Goal: Task Accomplishment & Management: Manage account settings

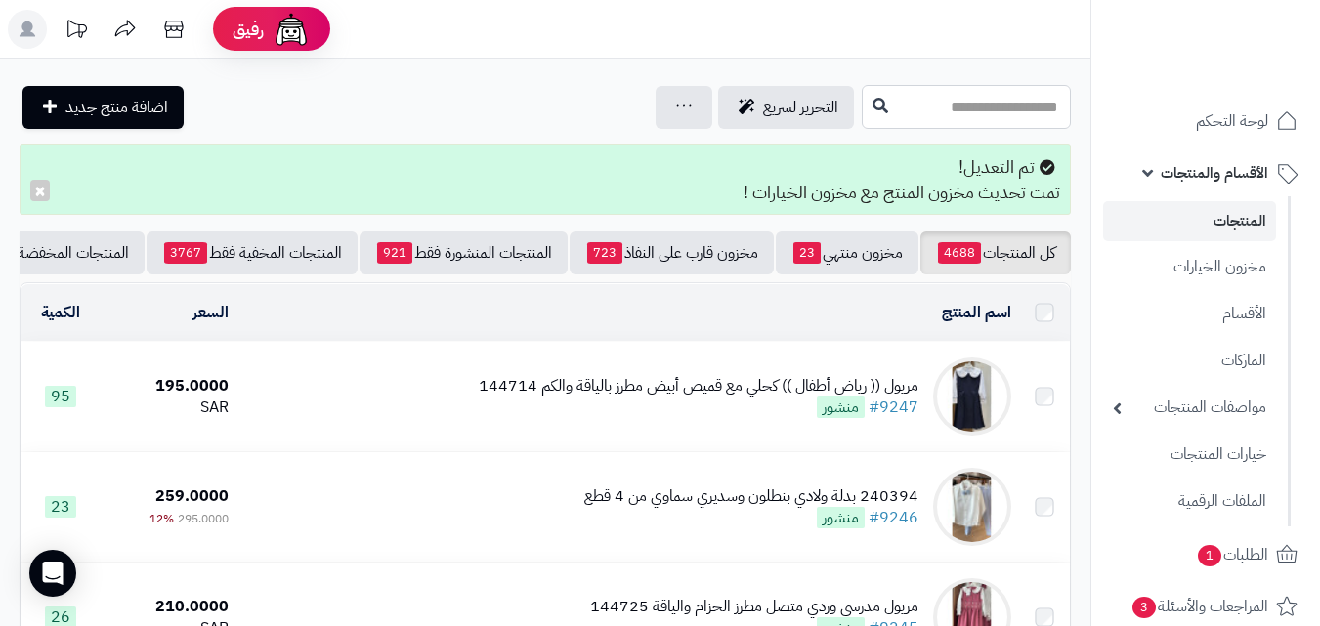
click at [1020, 112] on input "text" at bounding box center [966, 107] width 209 height 44
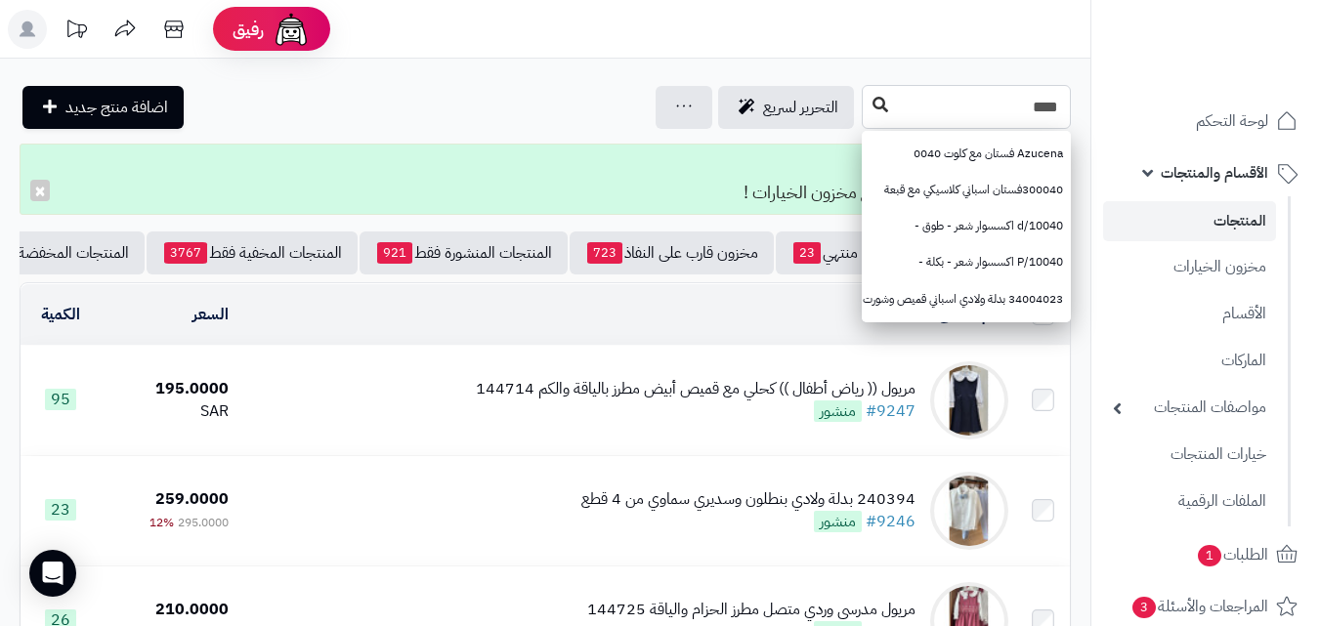
type input "****"
click at [873, 105] on icon at bounding box center [881, 105] width 16 height 16
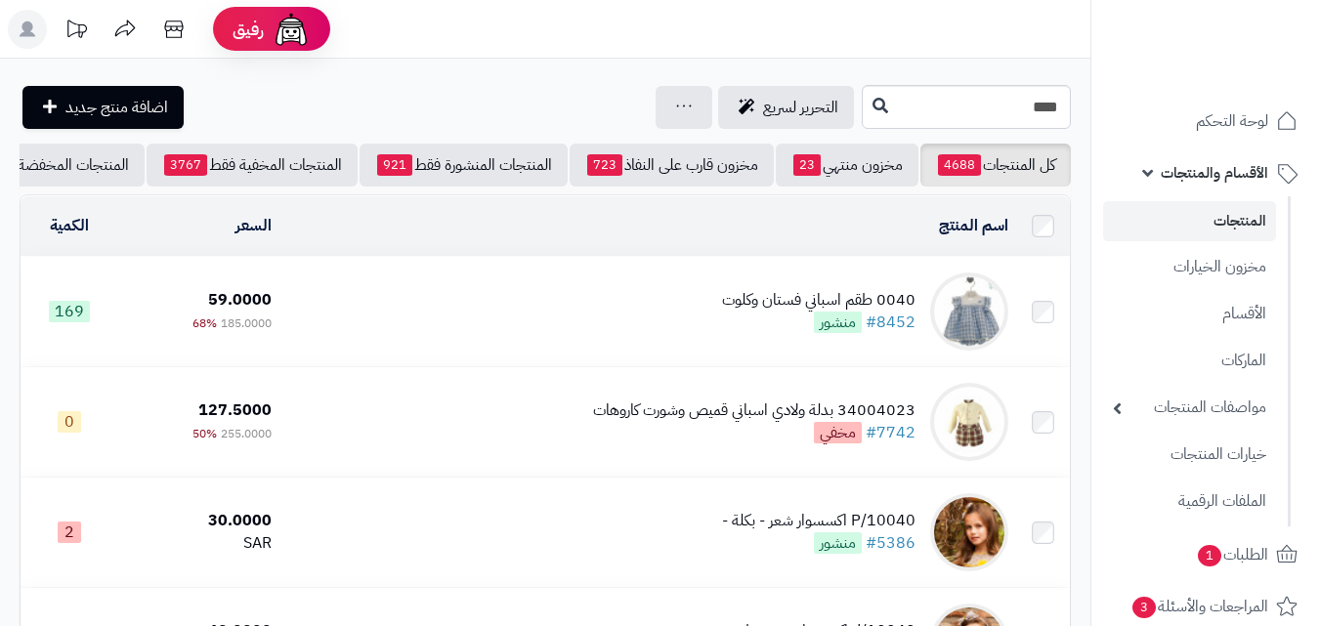
click at [747, 324] on div "0040 طقم اسباني فستان وكلوت #8452 منشور" at bounding box center [818, 311] width 193 height 45
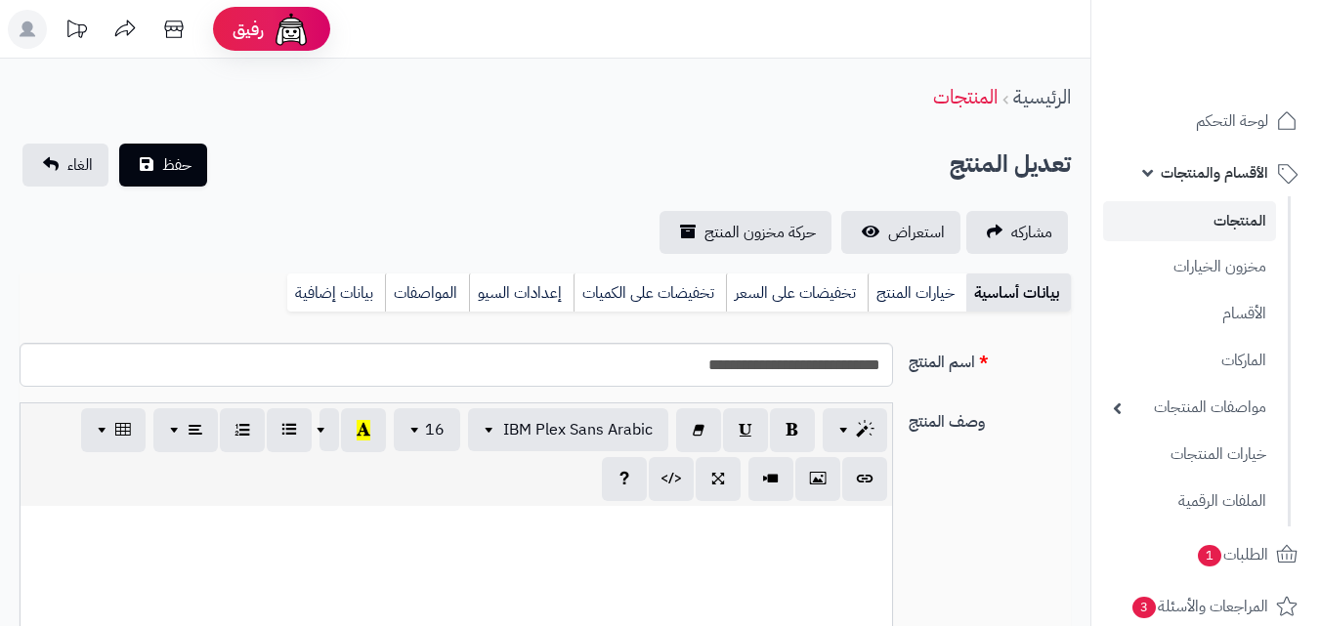
scroll to position [259, 0]
click at [899, 291] on link "خيارات المنتج" at bounding box center [917, 293] width 99 height 39
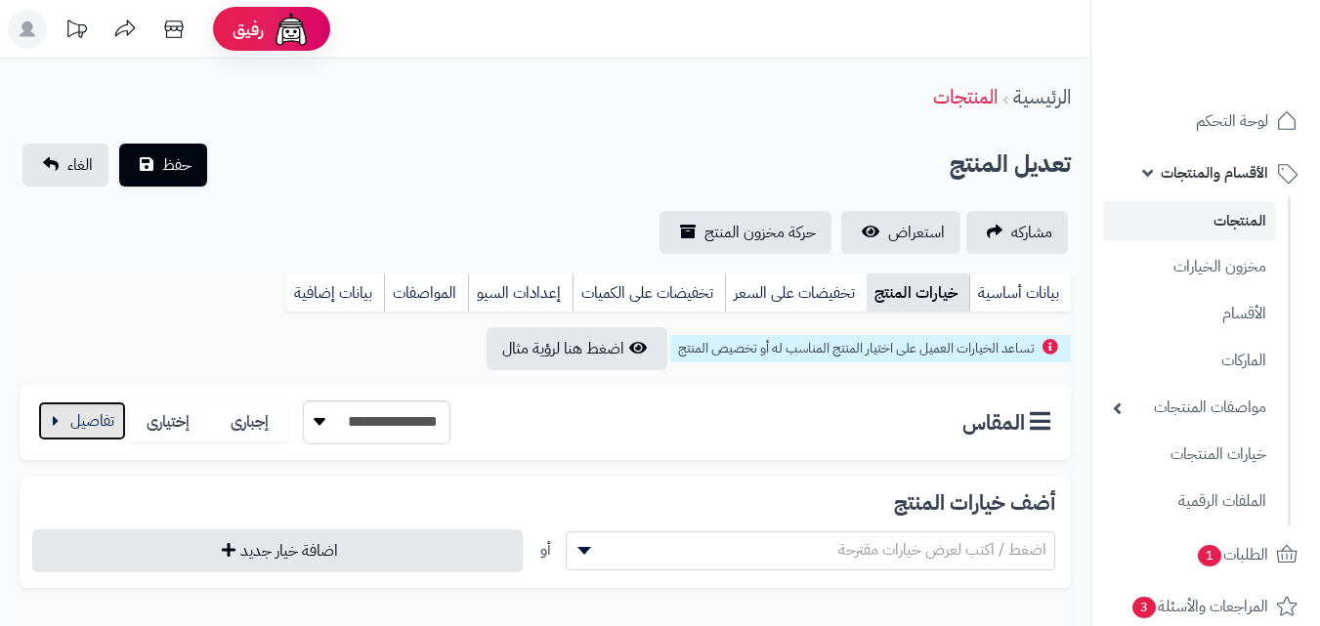
click at [107, 410] on button "button" at bounding box center [82, 421] width 88 height 39
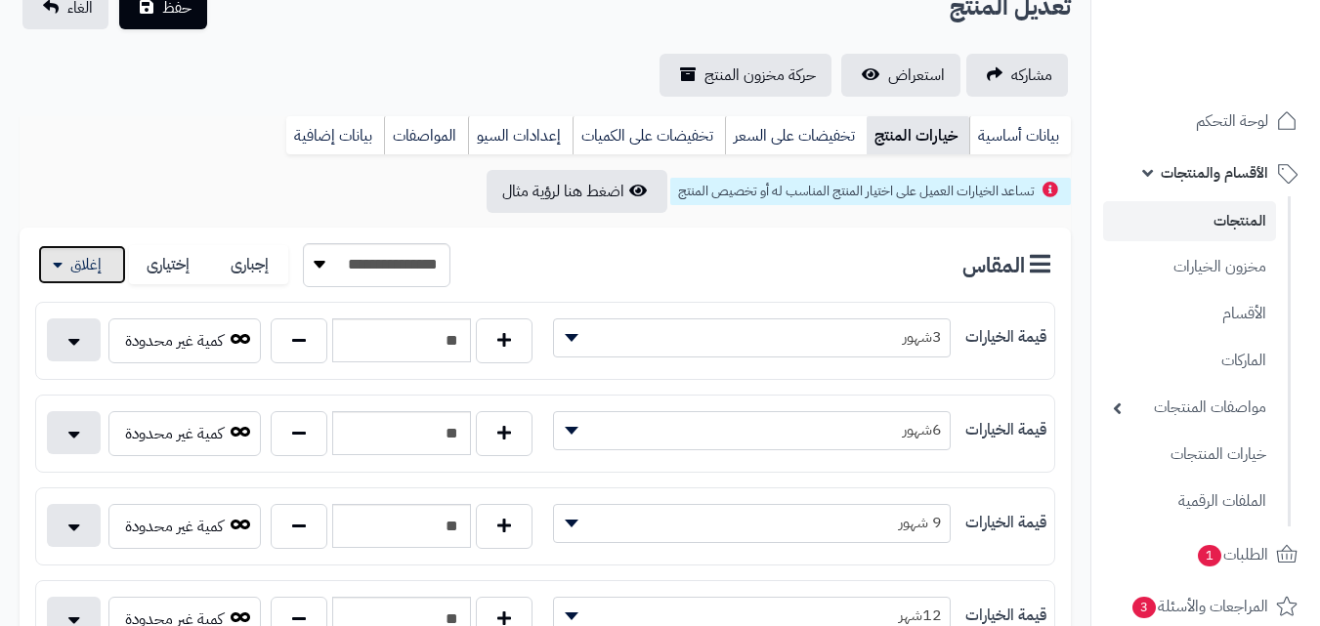
scroll to position [293, 0]
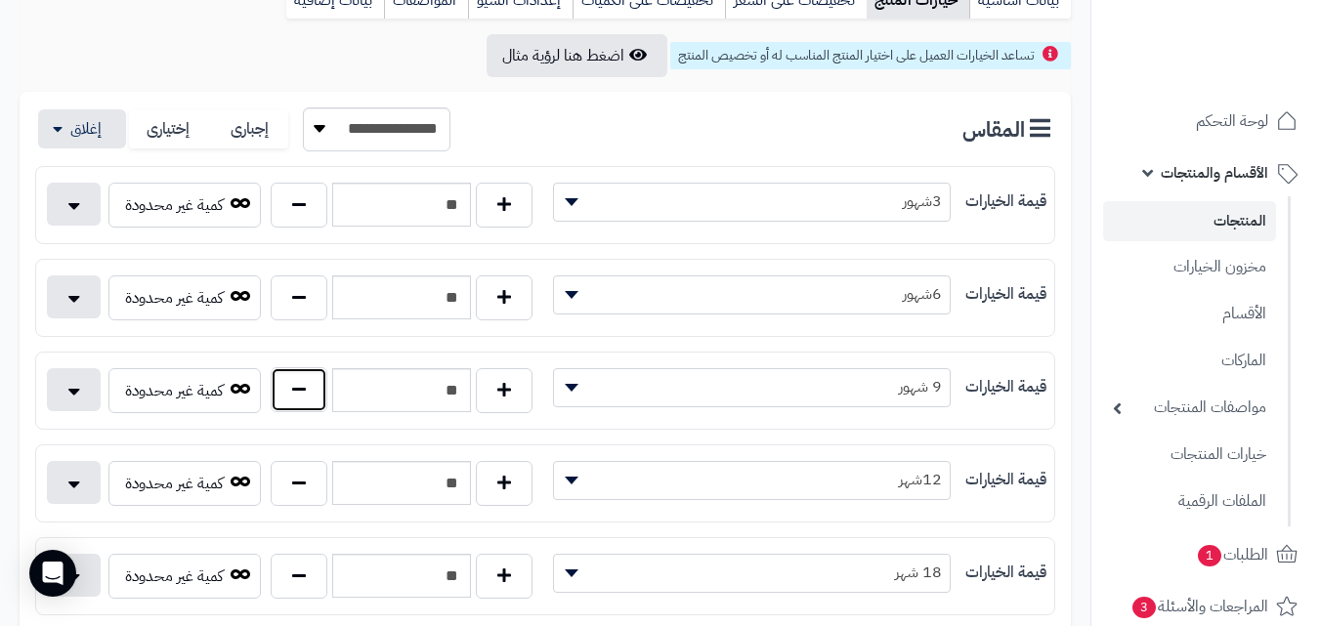
click at [296, 391] on button "button" at bounding box center [299, 389] width 57 height 45
type input "**"
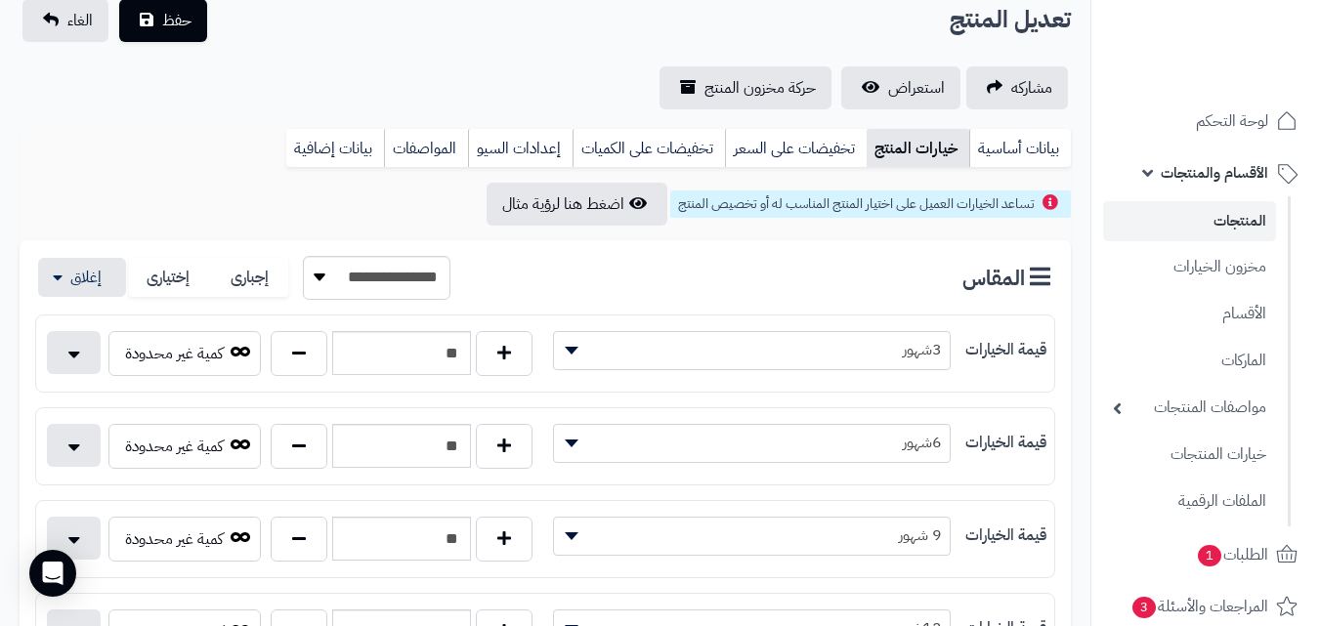
scroll to position [0, 0]
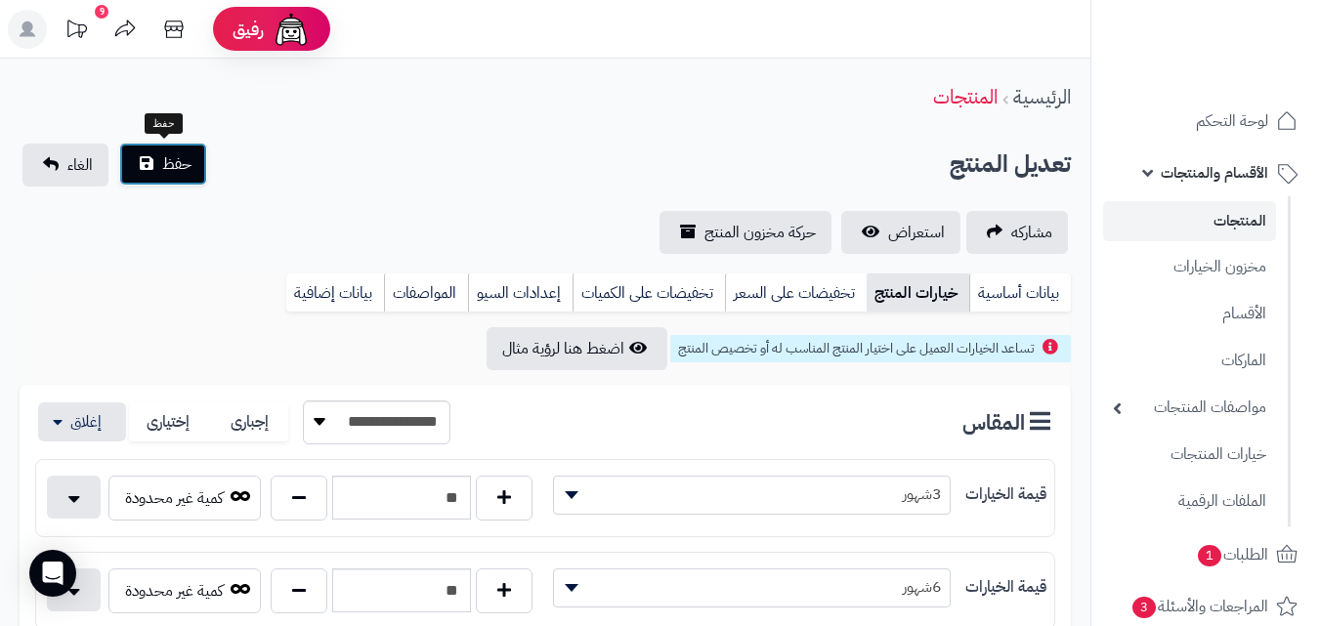
click at [150, 155] on button "حفظ" at bounding box center [163, 164] width 88 height 43
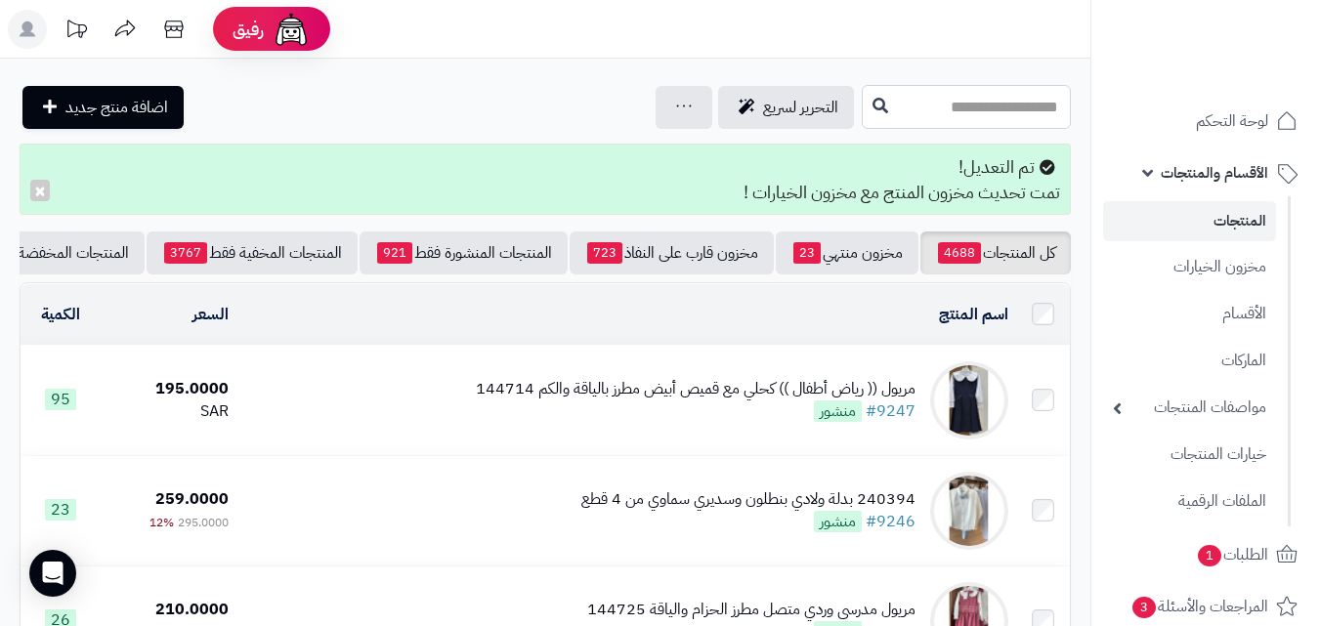
click at [912, 97] on input "text" at bounding box center [966, 107] width 209 height 44
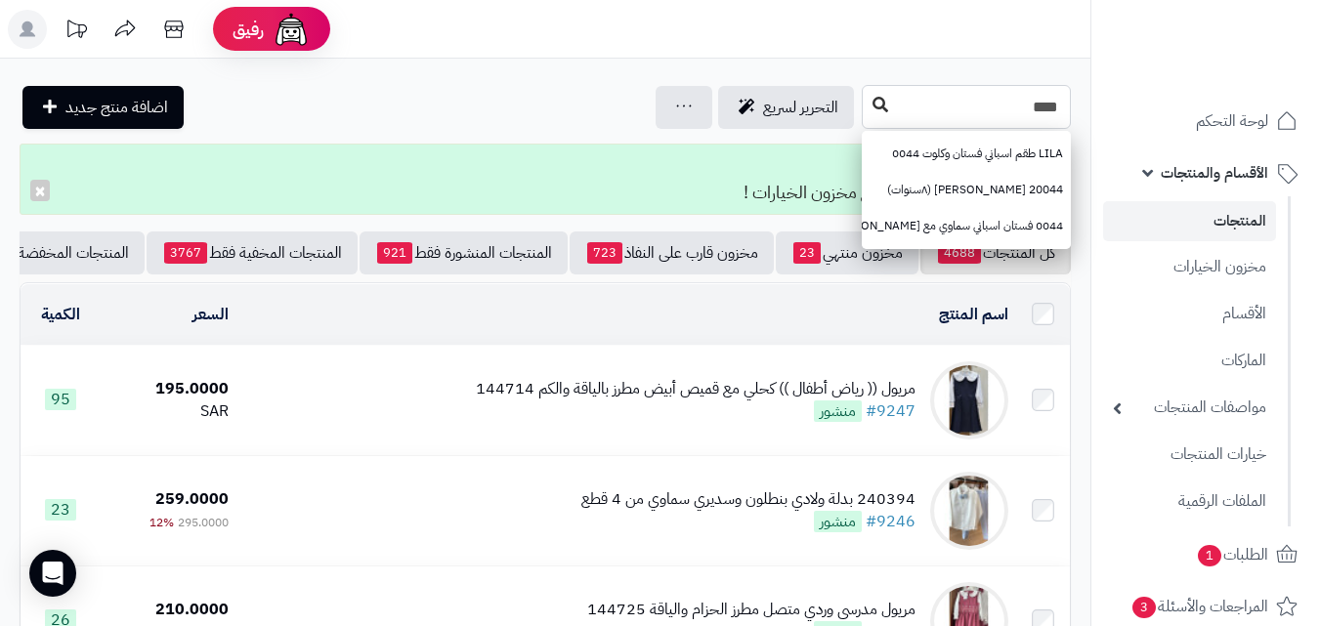
type input "****"
click at [873, 104] on icon at bounding box center [881, 105] width 16 height 16
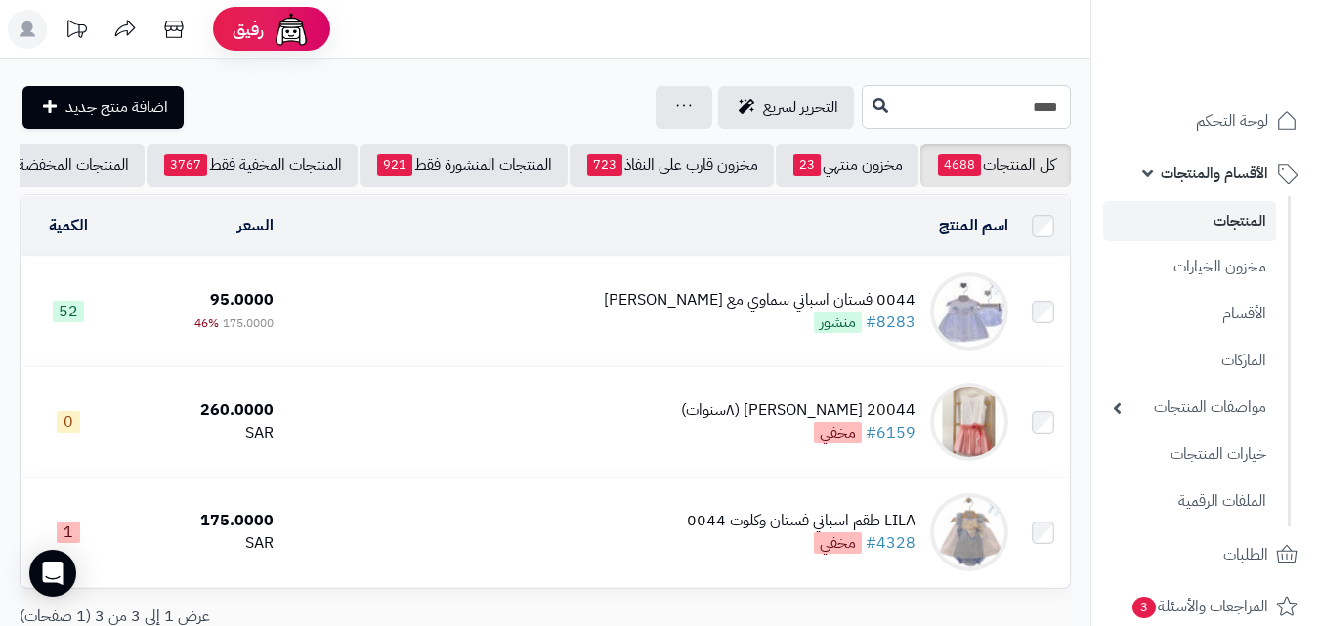
click at [997, 95] on input "****" at bounding box center [966, 107] width 209 height 44
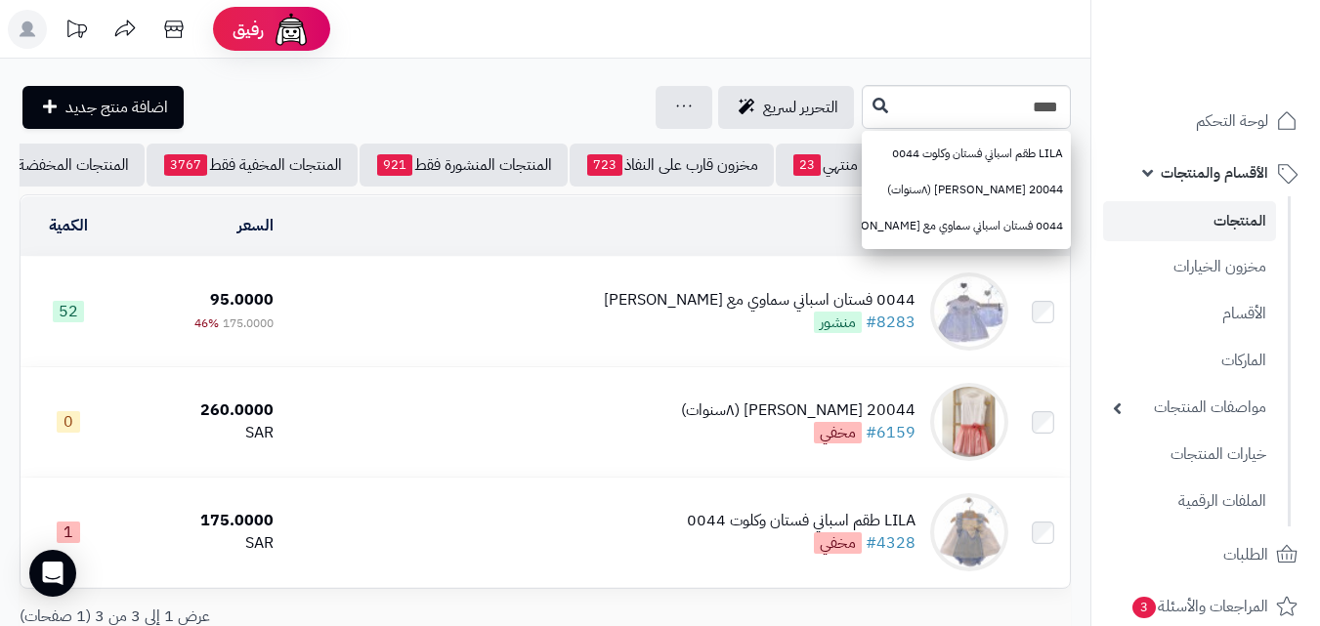
click at [787, 312] on div "0044 فستان اسباني سماوي مع [PERSON_NAME]" at bounding box center [760, 300] width 312 height 22
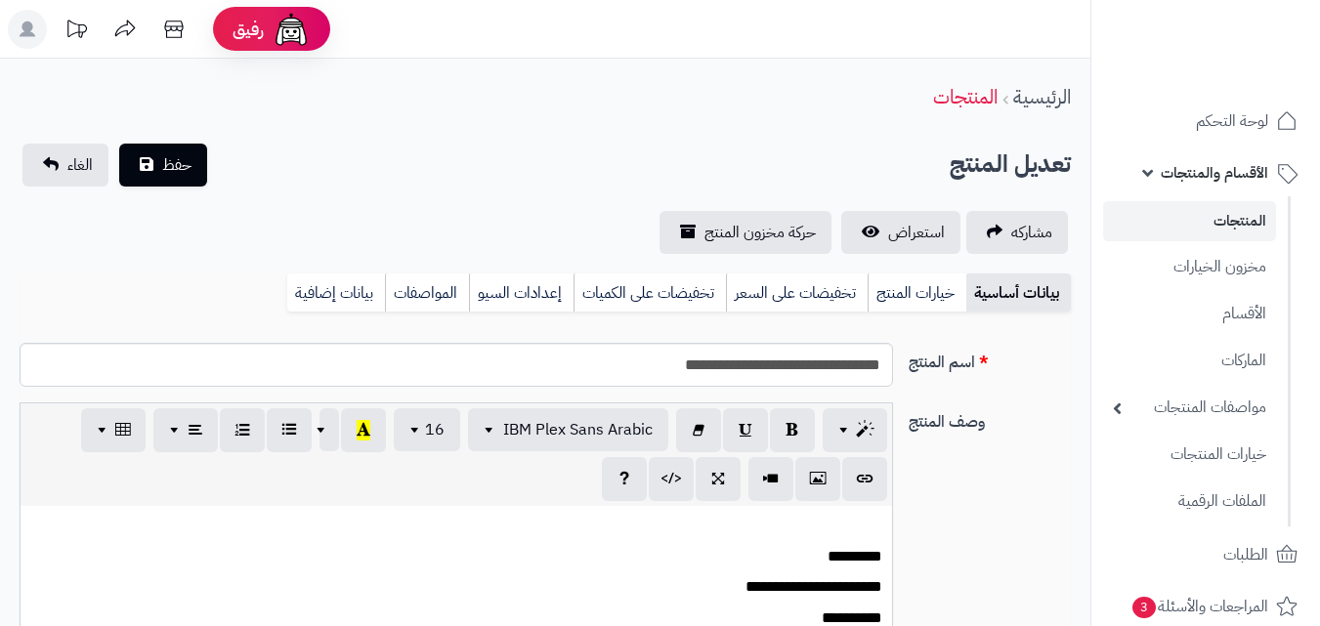
click at [923, 298] on link "خيارات المنتج" at bounding box center [917, 293] width 99 height 39
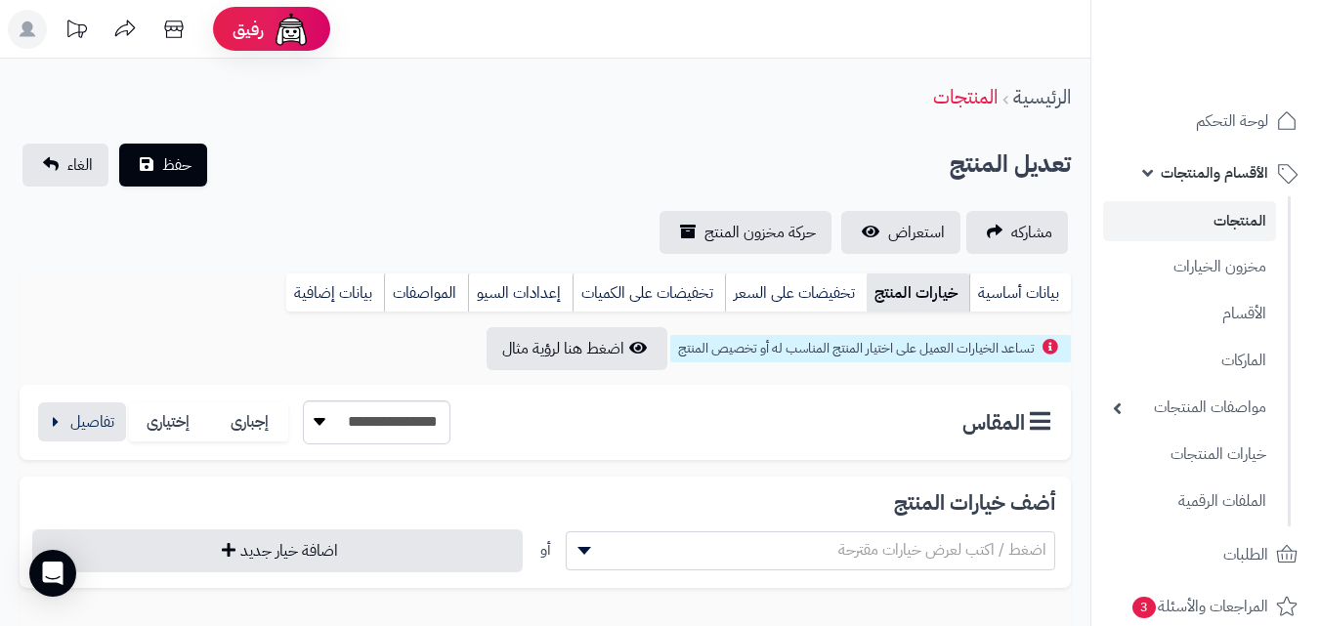
click at [127, 437] on div "**********" at bounding box center [242, 423] width 415 height 44
click at [95, 437] on button "button" at bounding box center [82, 421] width 88 height 39
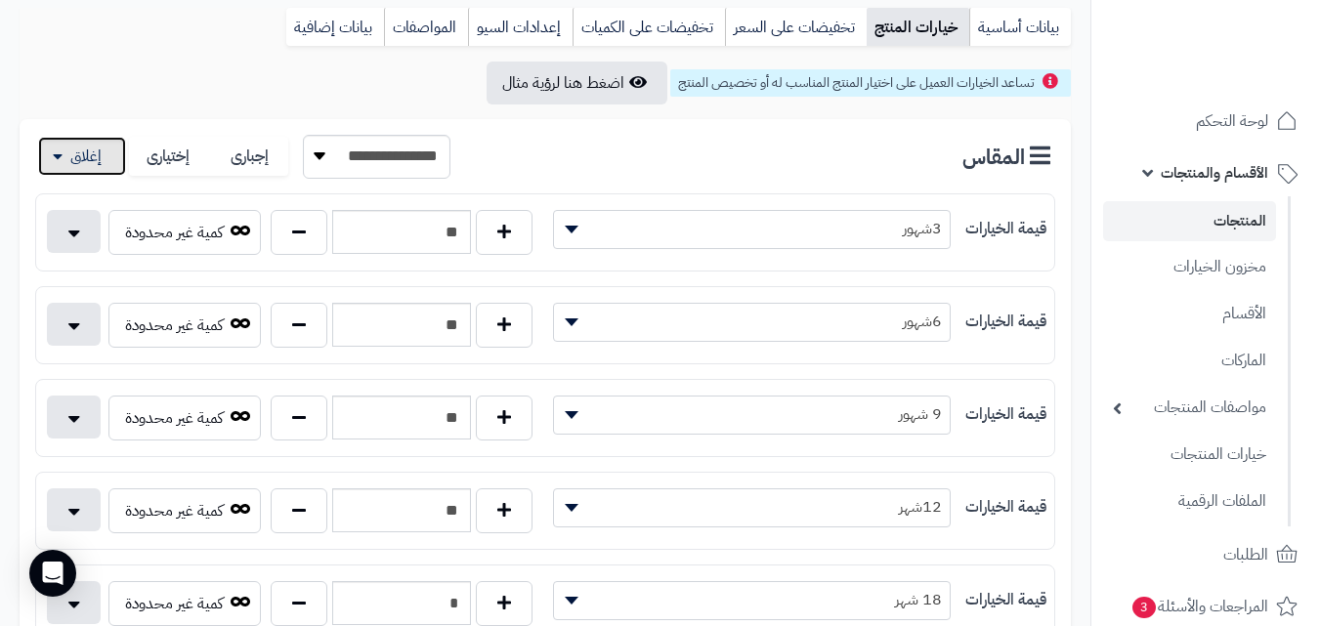
scroll to position [586, 0]
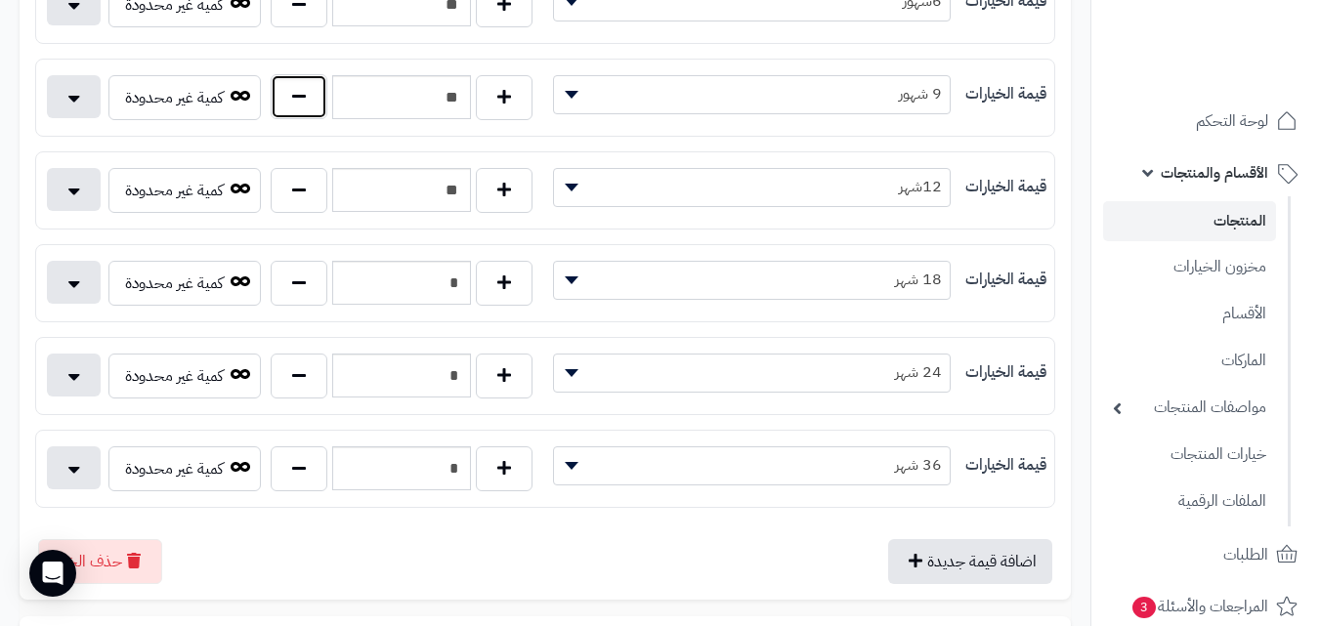
click at [309, 98] on button "button" at bounding box center [299, 96] width 57 height 45
type input "*"
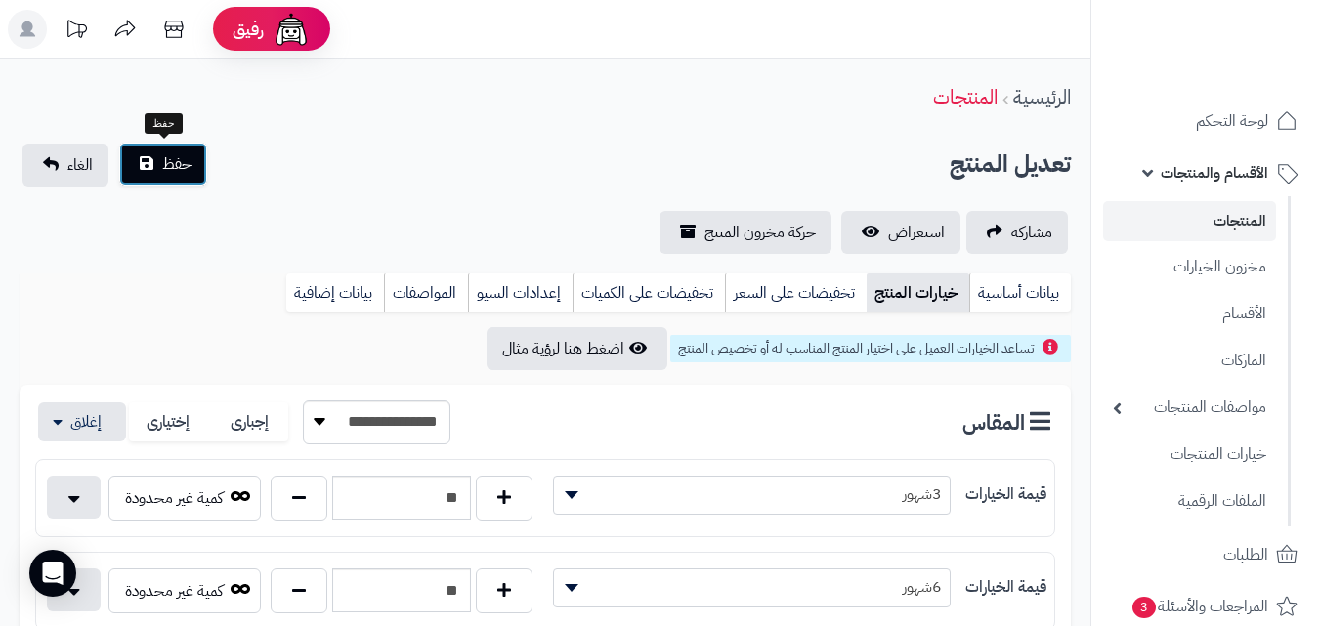
click at [181, 153] on span "حفظ" at bounding box center [176, 163] width 29 height 23
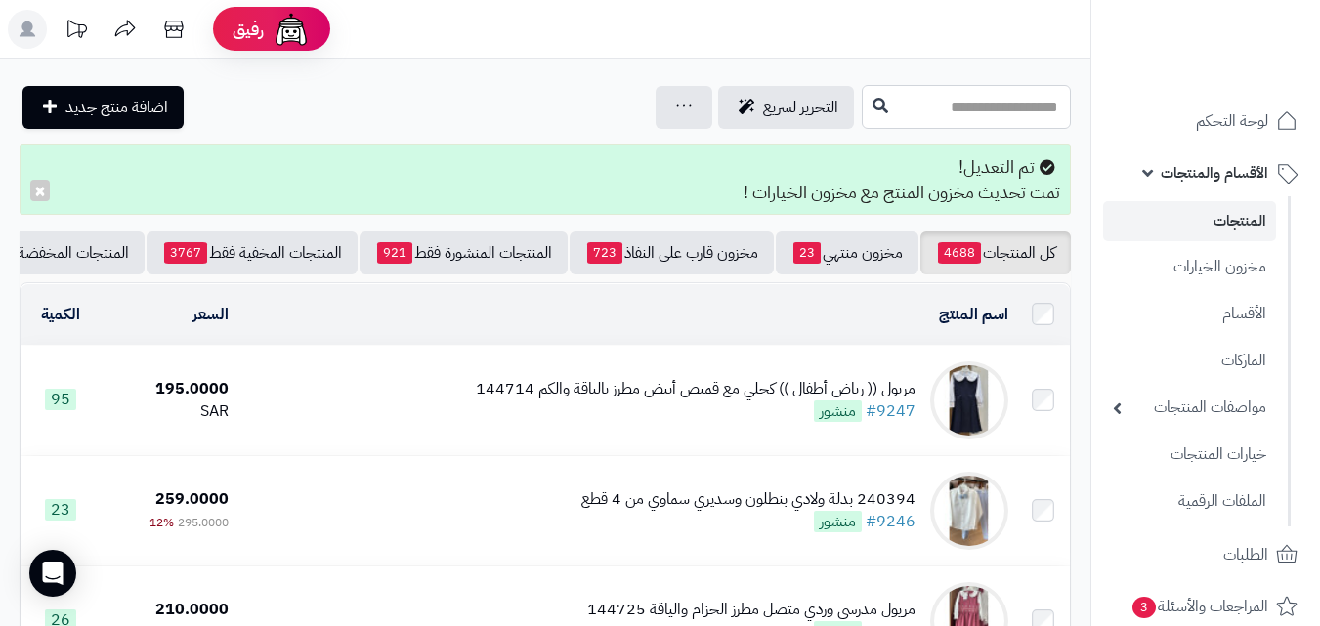
click at [879, 113] on input "text" at bounding box center [966, 107] width 209 height 44
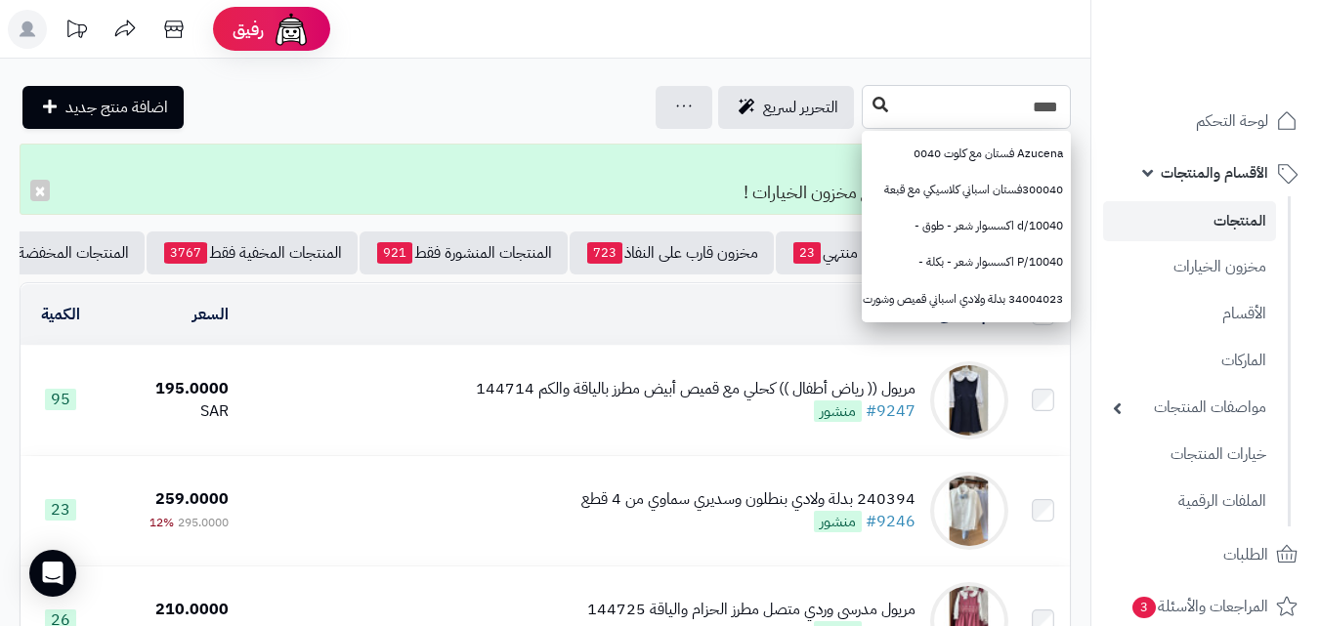
type input "****"
click at [873, 105] on icon at bounding box center [881, 105] width 16 height 16
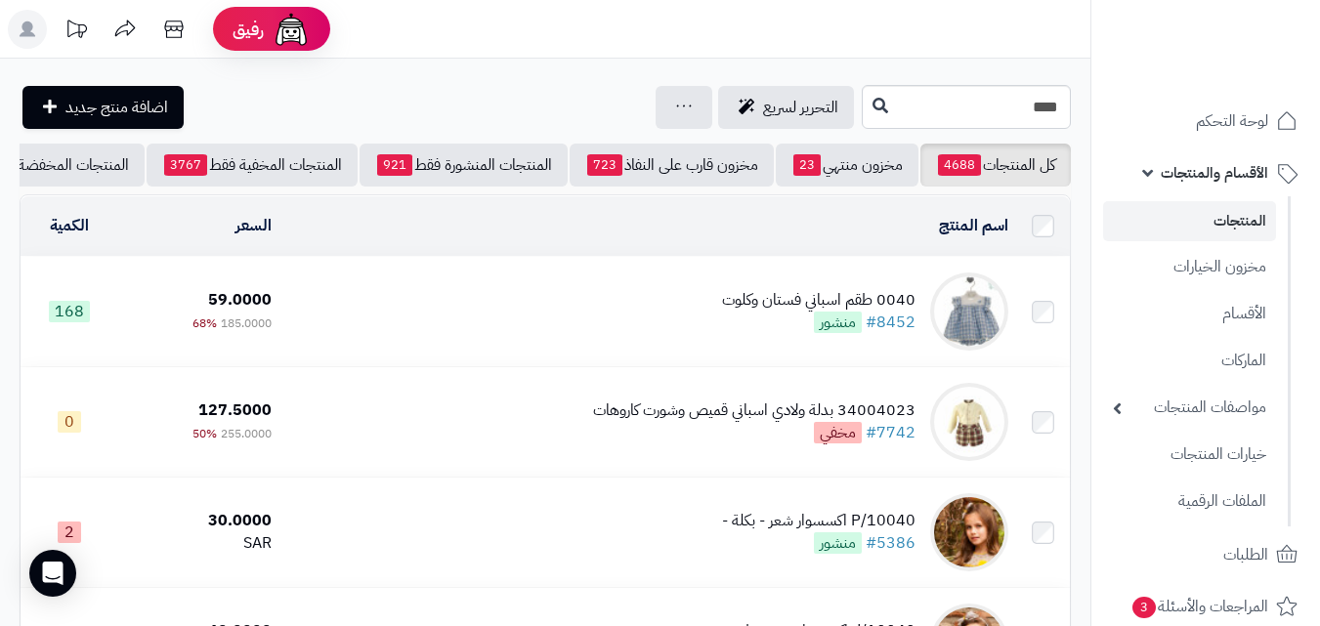
click at [780, 323] on div "0040 طقم اسباني فستان وكلوت #8452 منشور" at bounding box center [818, 311] width 193 height 45
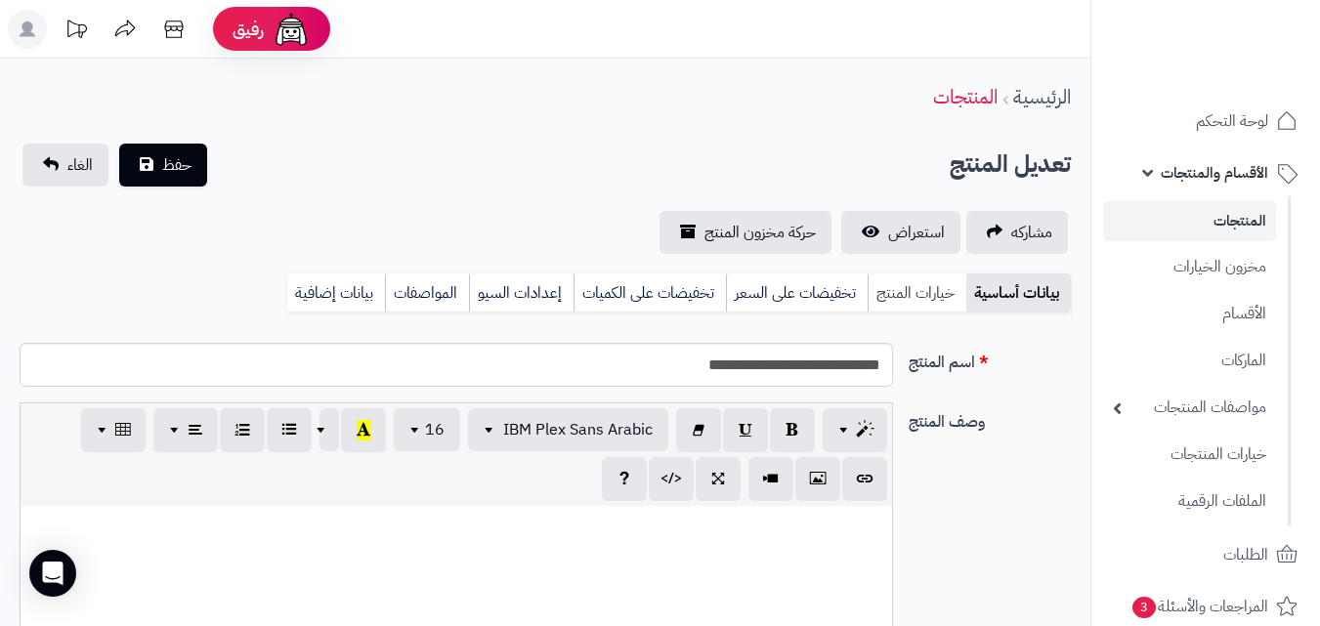
scroll to position [259, 0]
click at [892, 305] on link "خيارات المنتج" at bounding box center [917, 293] width 99 height 39
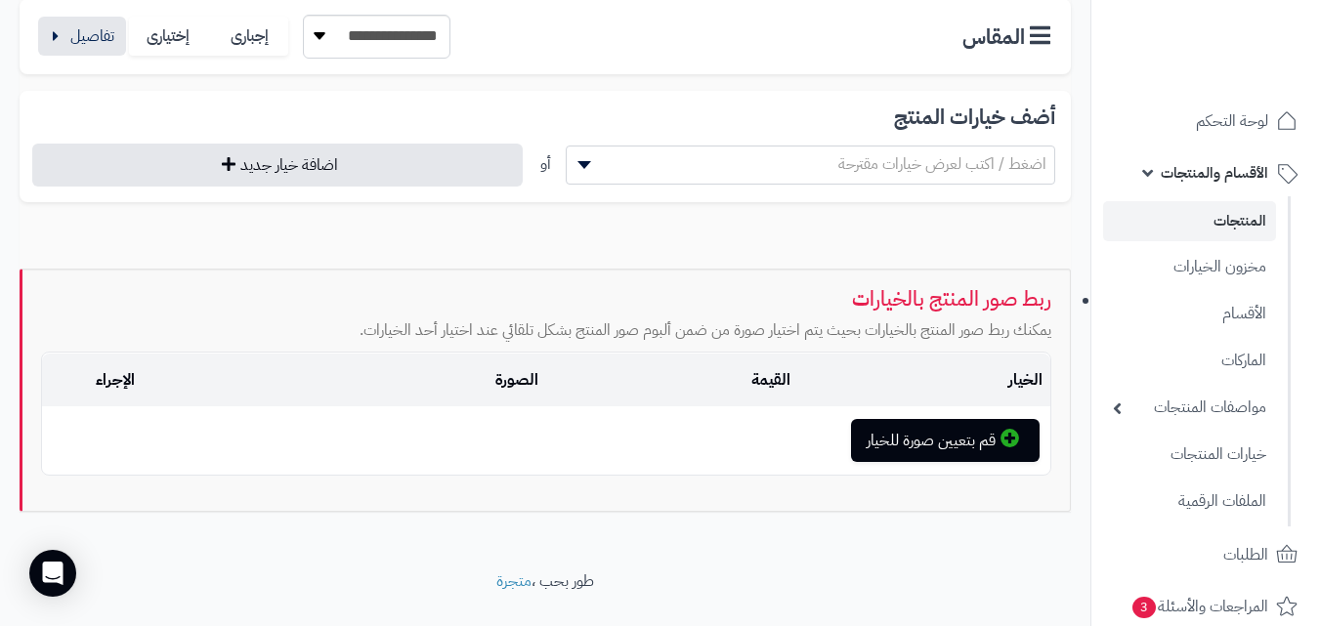
scroll to position [391, 0]
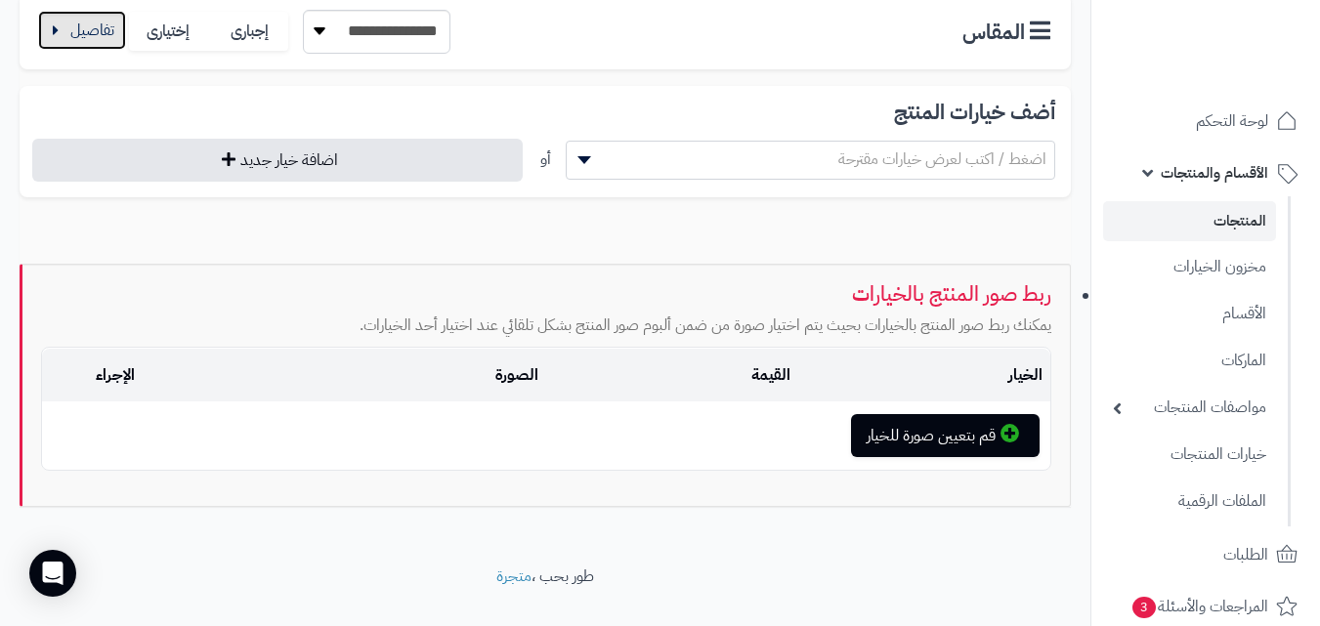
click at [87, 35] on button "button" at bounding box center [82, 30] width 88 height 39
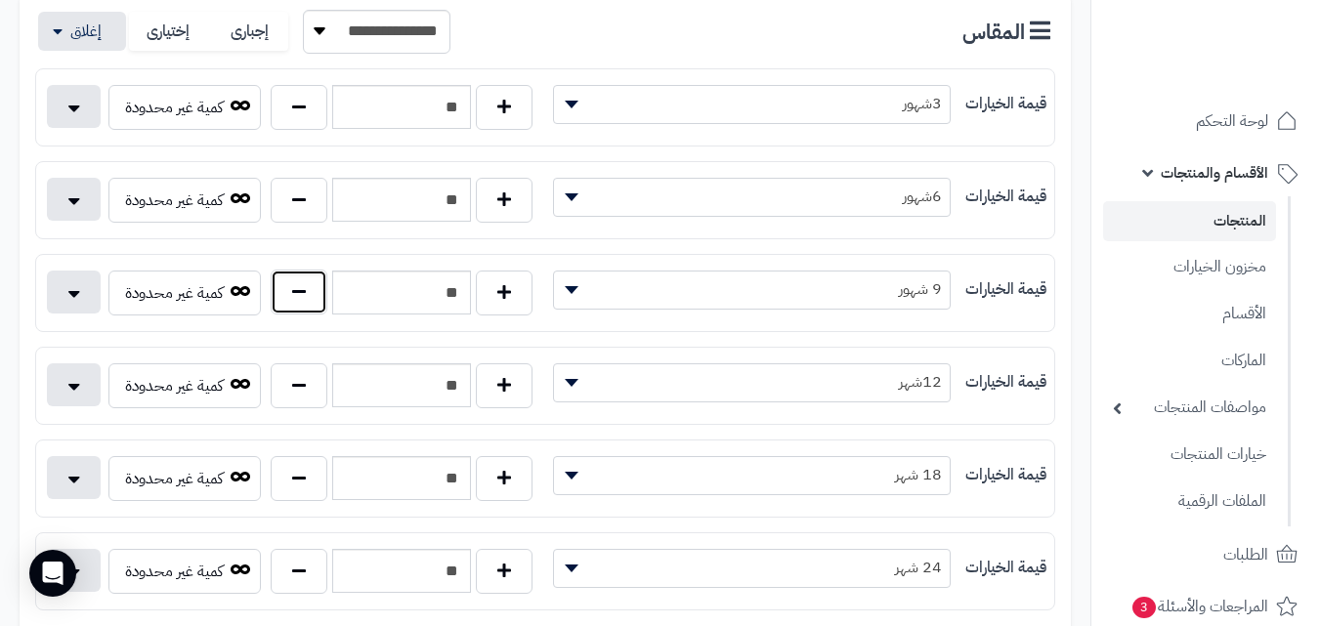
click at [307, 288] on button "button" at bounding box center [299, 292] width 57 height 45
type input "**"
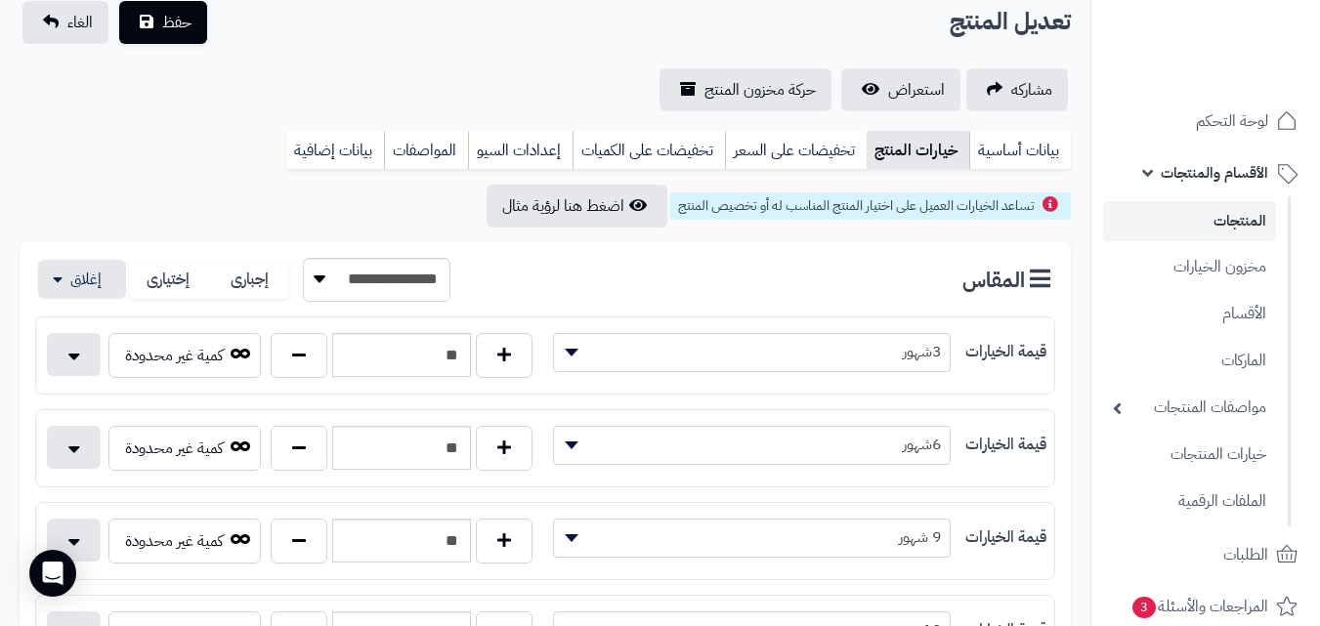
scroll to position [0, 0]
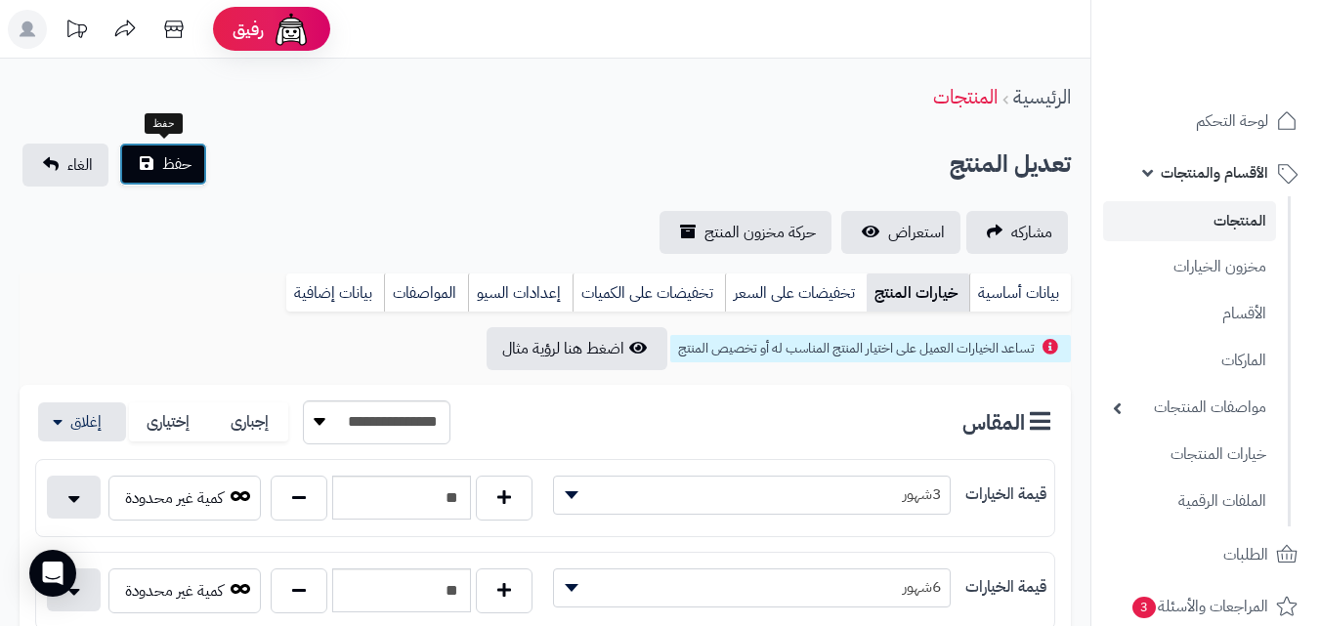
click at [123, 169] on button "حفظ" at bounding box center [163, 164] width 88 height 43
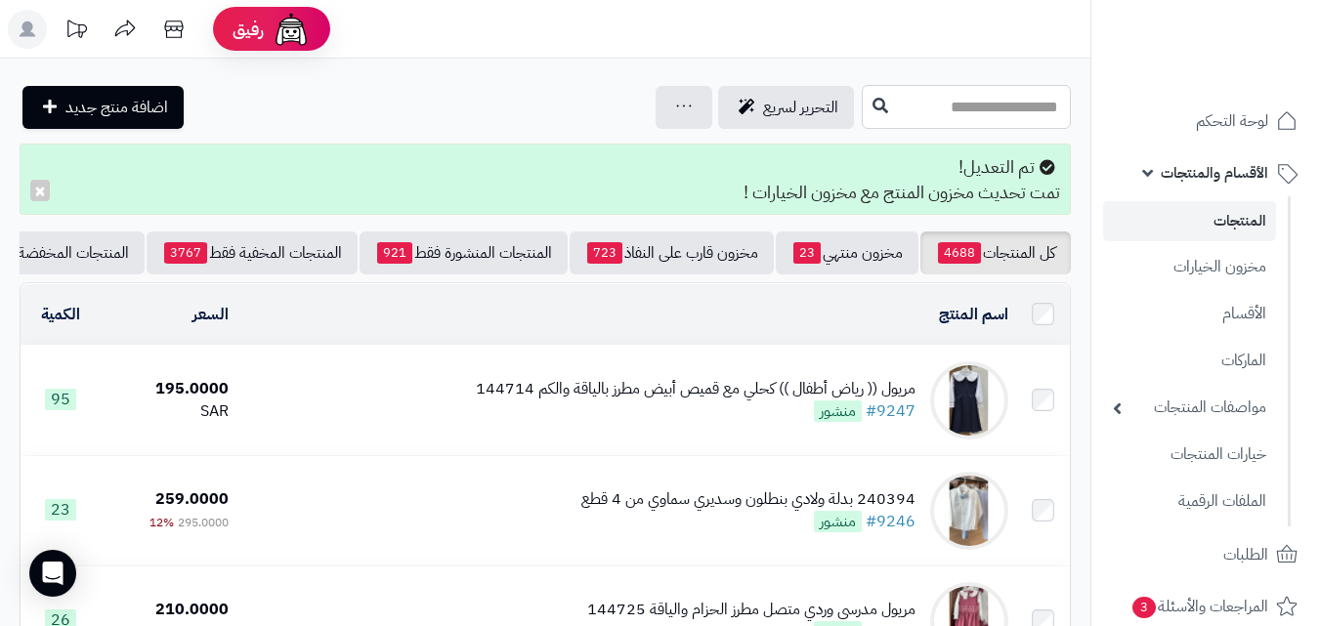
click at [974, 114] on input "text" at bounding box center [966, 107] width 209 height 44
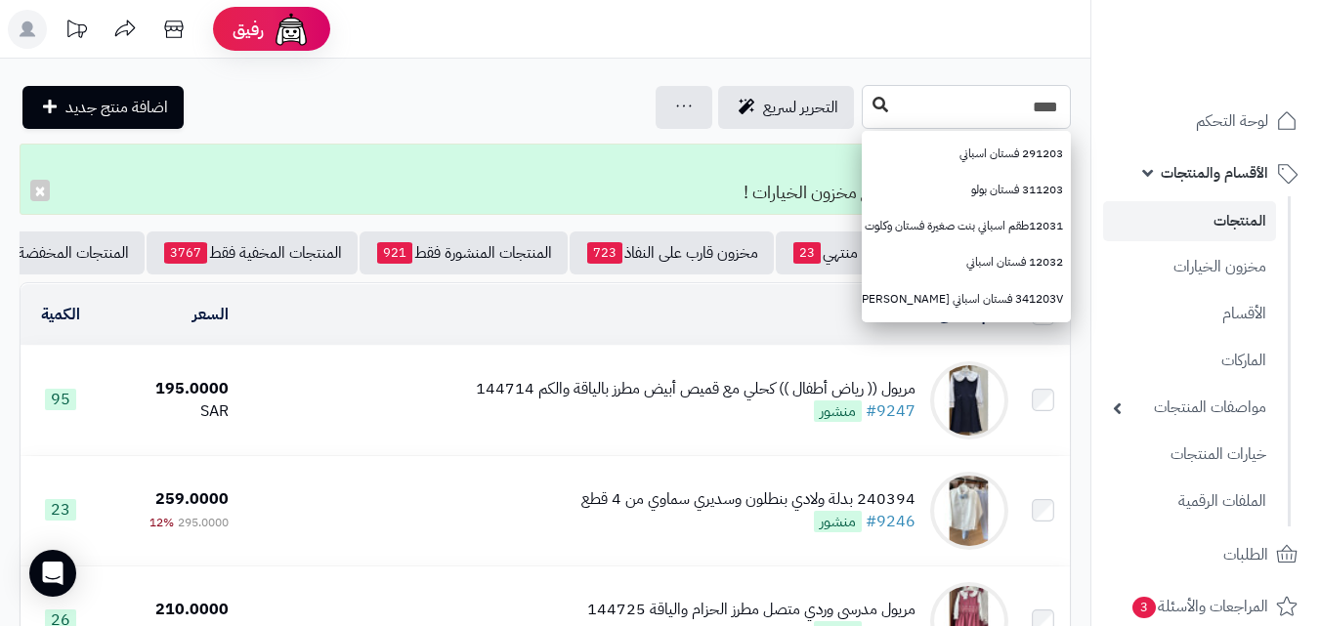
type input "****"
click at [873, 106] on icon at bounding box center [881, 105] width 16 height 16
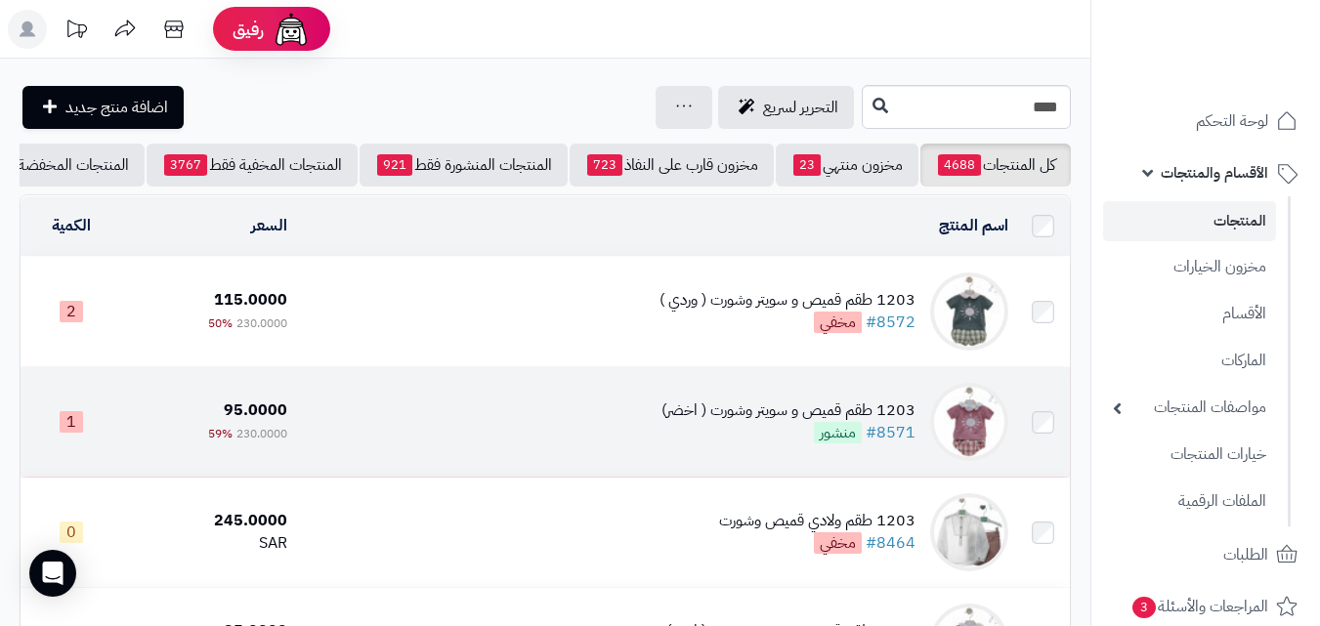
click at [704, 422] on div "1203 طقم قميص و سويتر وشورت ( اخضر)" at bounding box center [789, 411] width 254 height 22
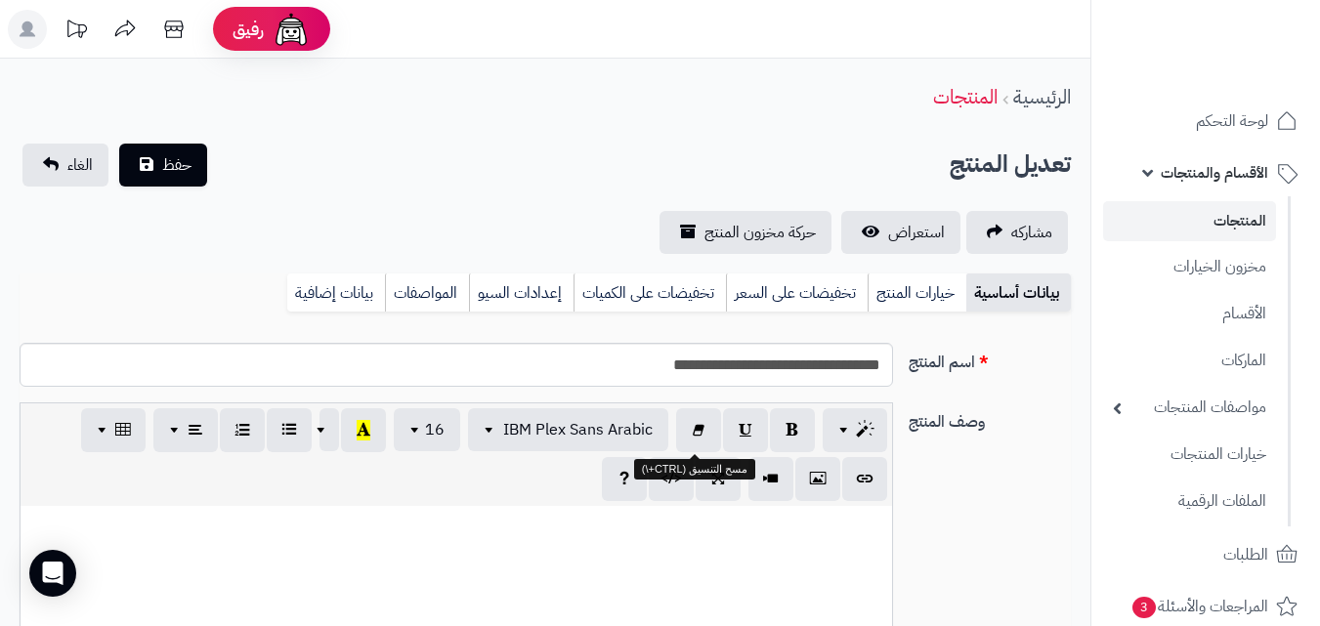
scroll to position [283, 0]
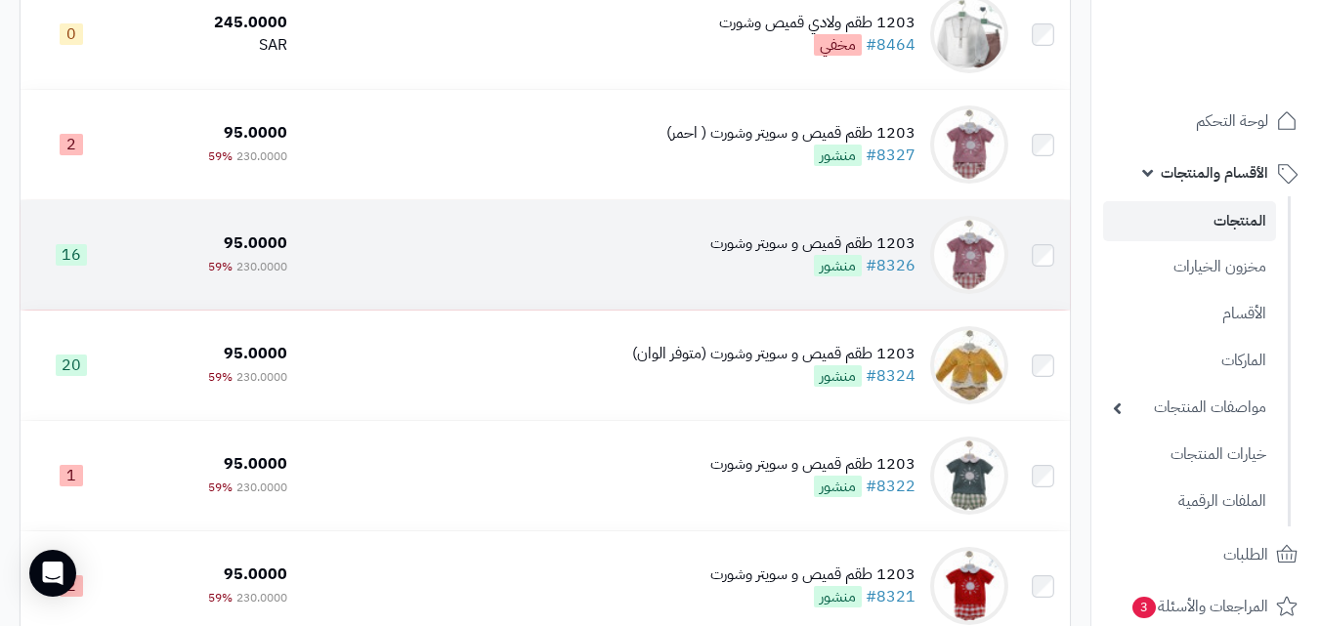
scroll to position [489, 0]
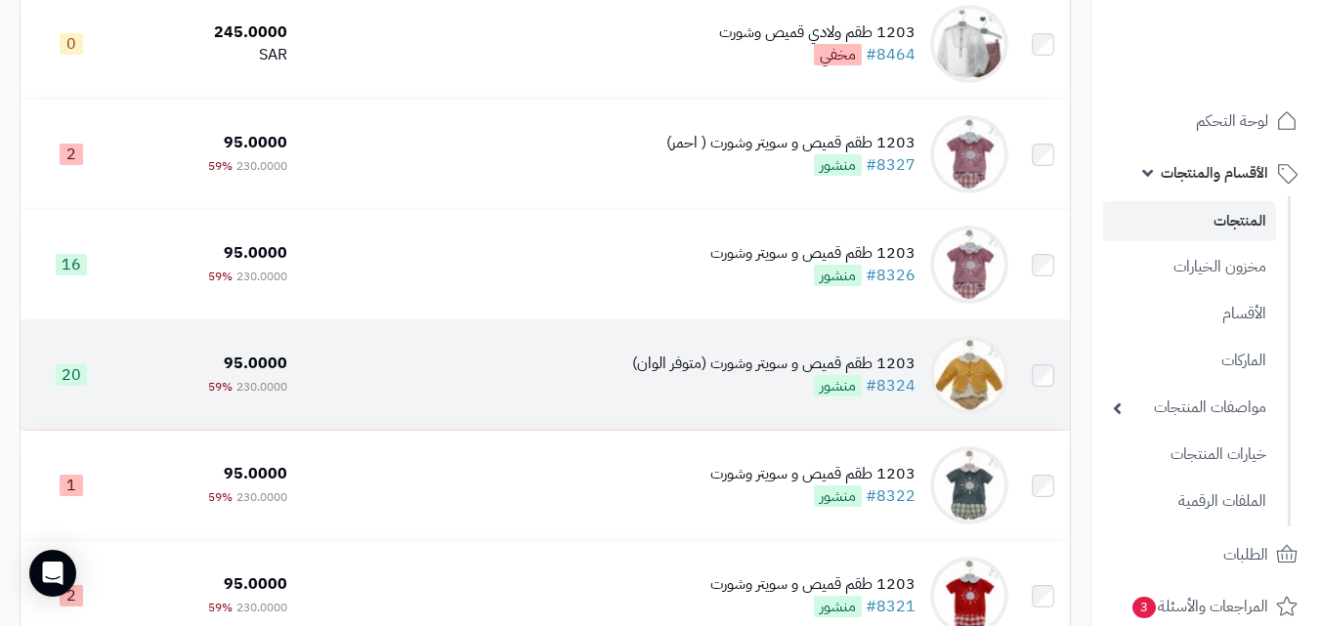
click at [707, 375] on div "1203 طقم قميص و سويتر وشورت (متوفر الوان)" at bounding box center [773, 364] width 283 height 22
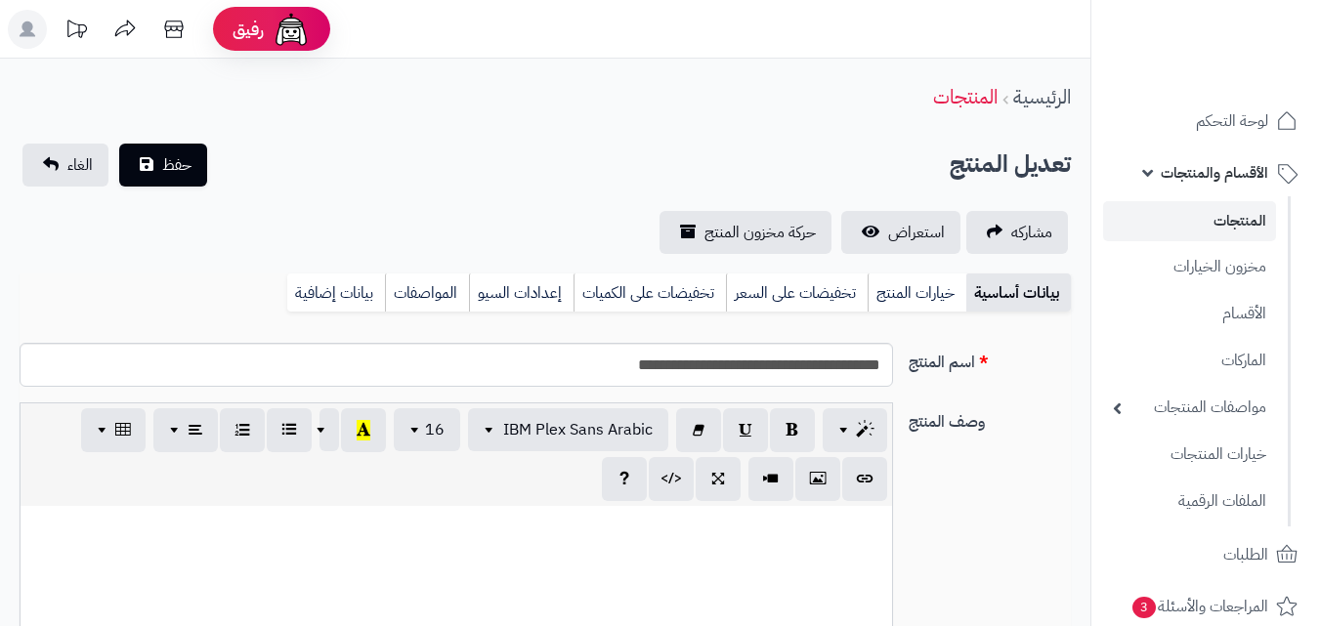
scroll to position [283, 0]
click at [921, 284] on link "خيارات المنتج" at bounding box center [917, 293] width 99 height 39
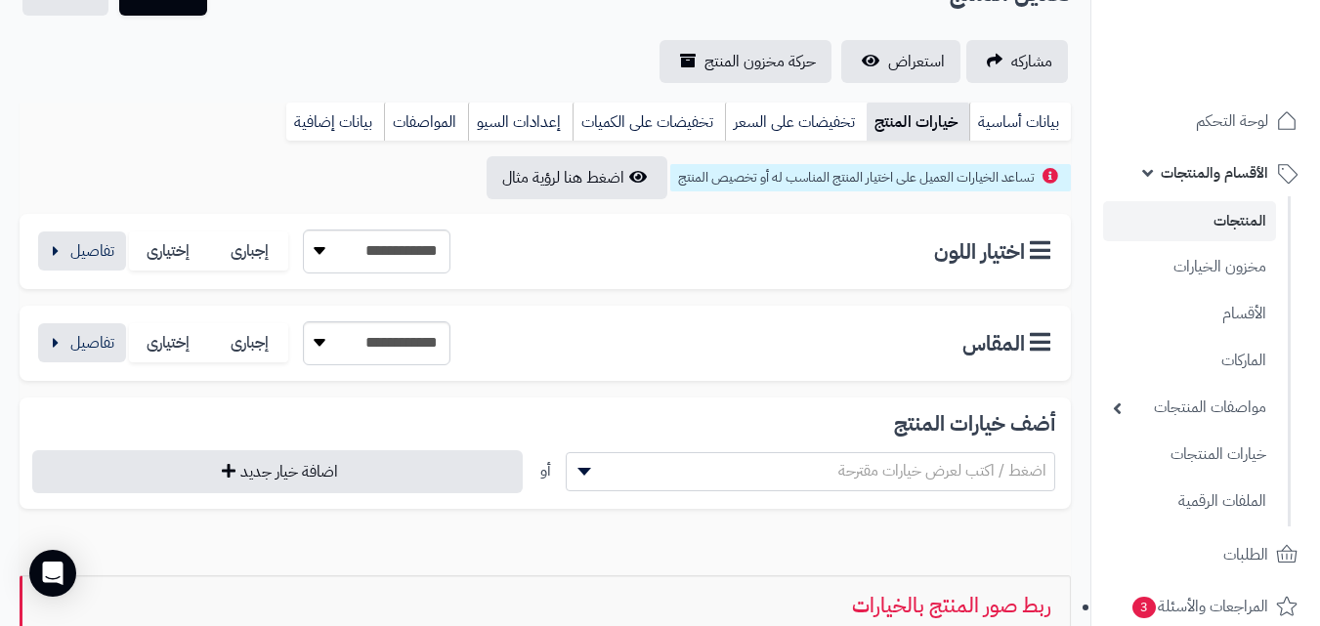
scroll to position [195, 0]
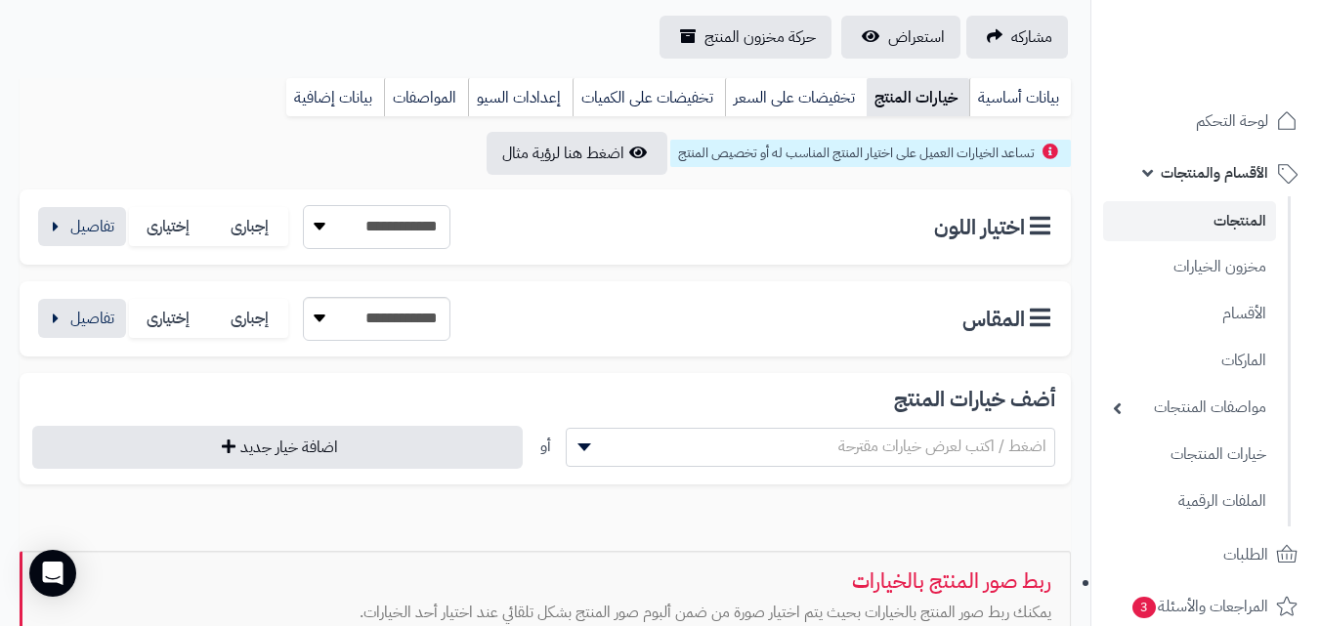
click at [334, 236] on select "**********" at bounding box center [377, 227] width 148 height 44
click at [337, 234] on select "**********" at bounding box center [377, 227] width 148 height 44
click at [113, 233] on button "button" at bounding box center [82, 225] width 88 height 39
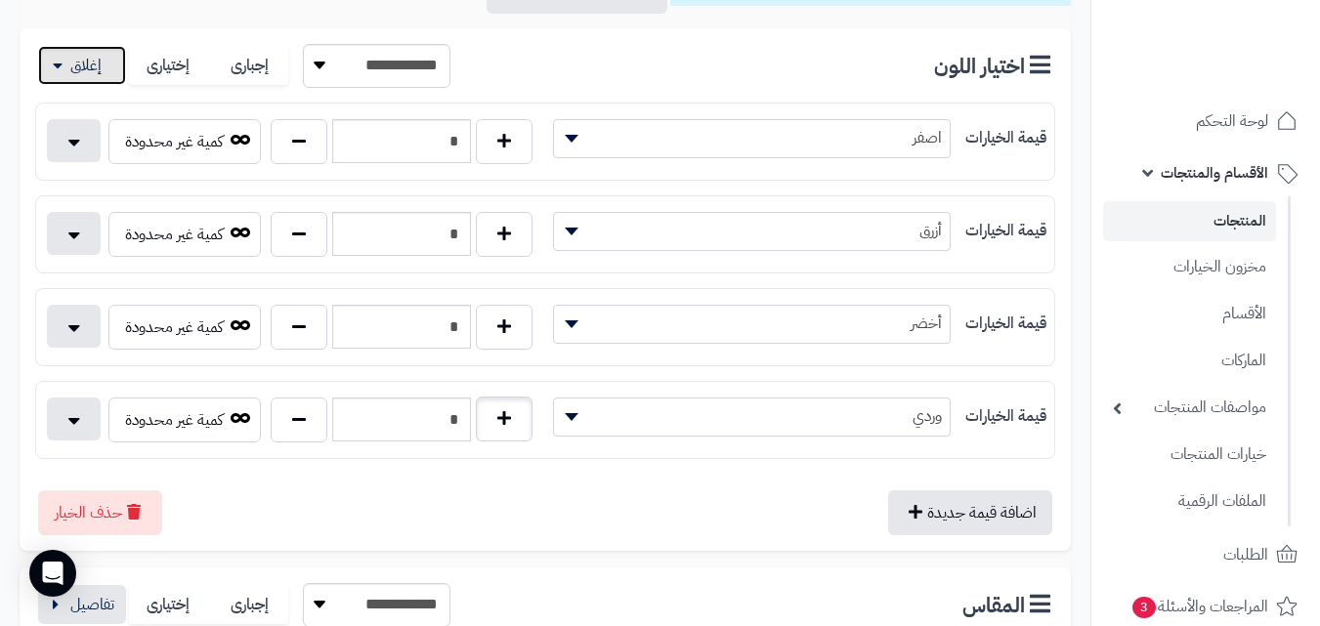
scroll to position [391, 0]
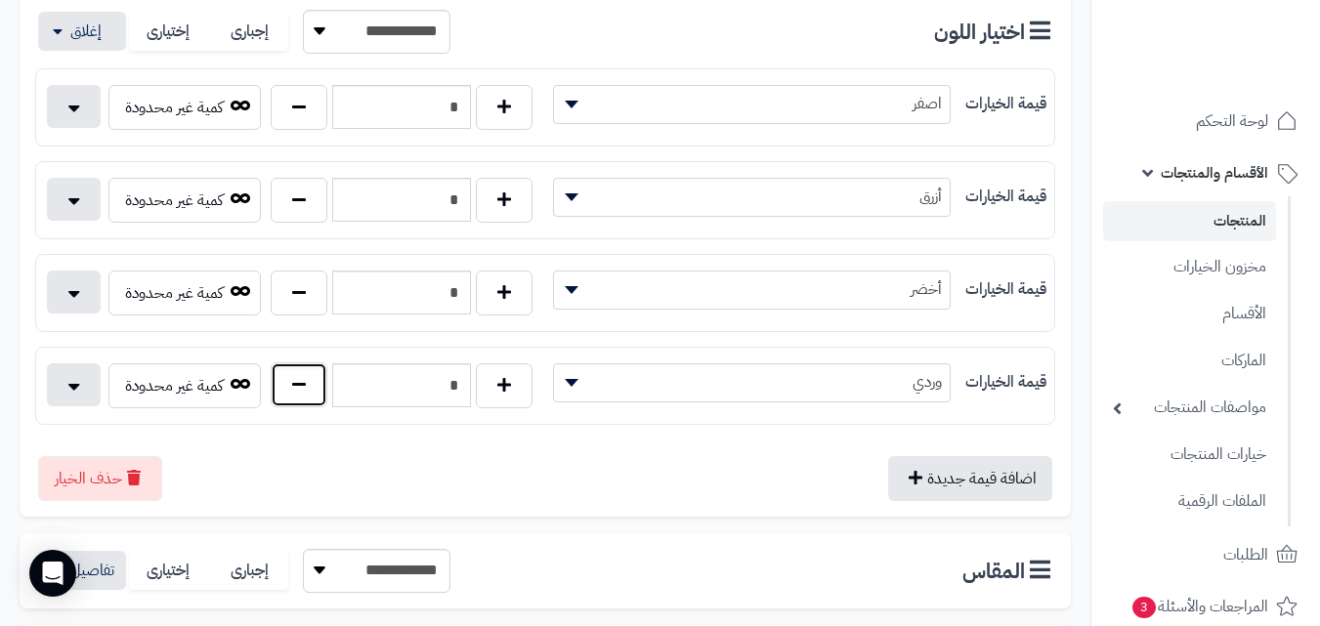
click at [299, 381] on button "button" at bounding box center [299, 385] width 57 height 45
type input "*"
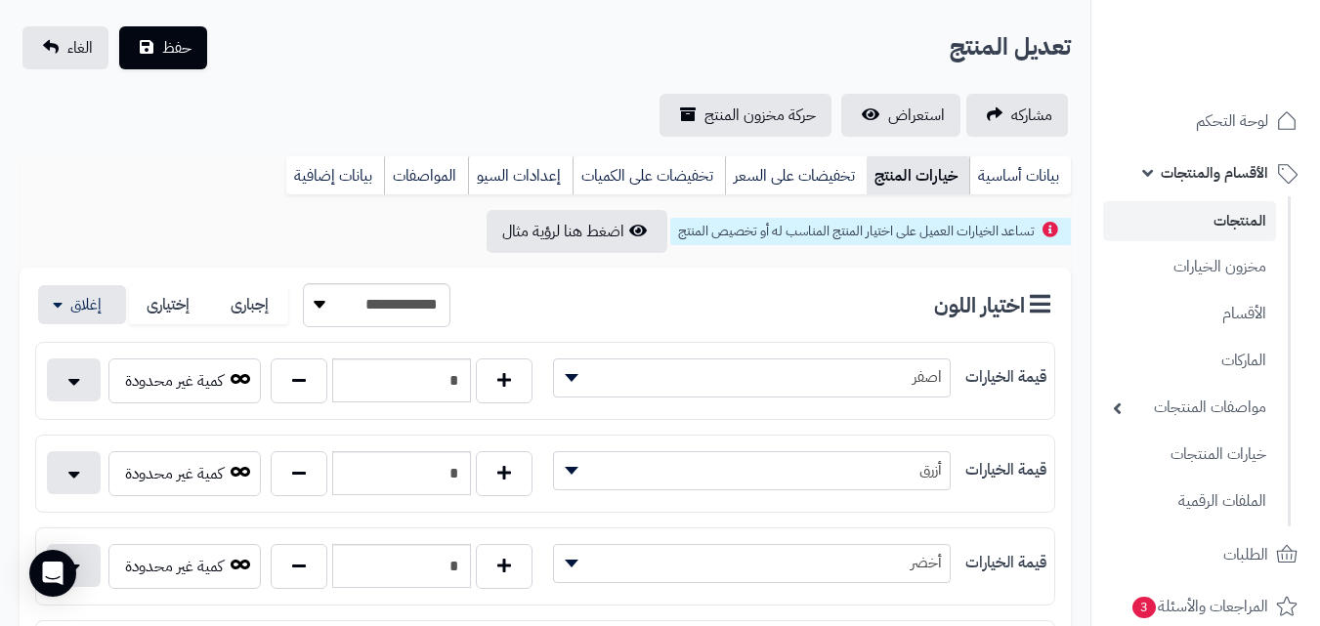
scroll to position [98, 0]
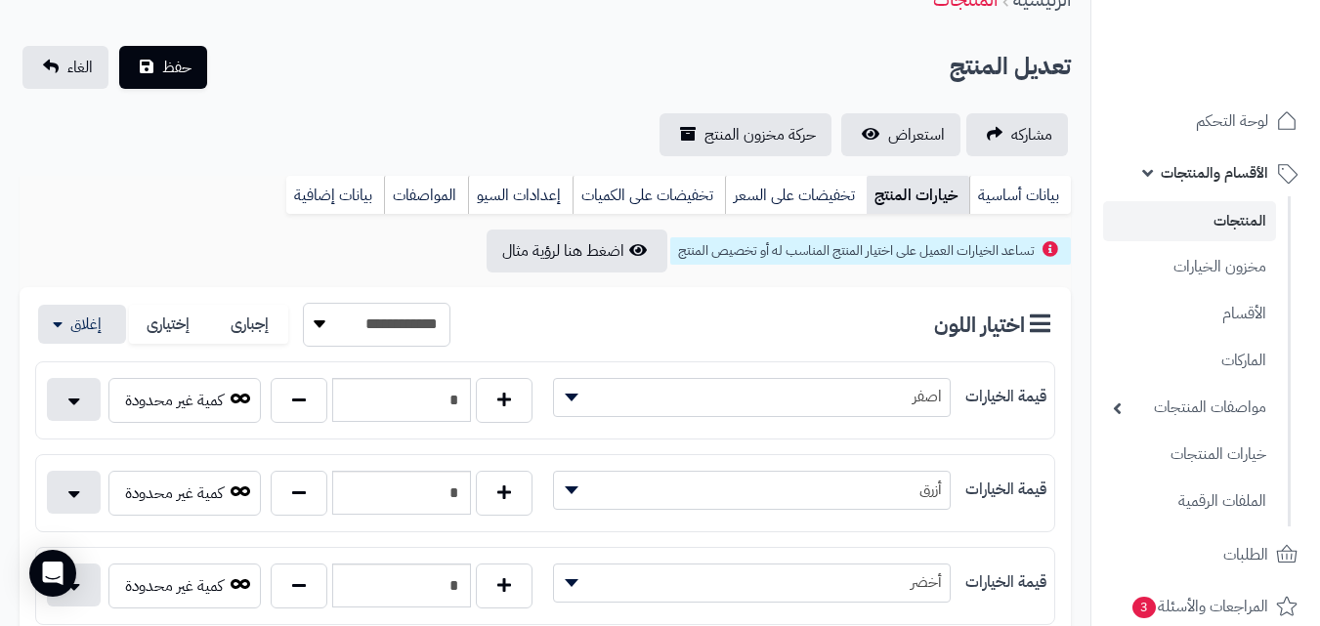
click at [337, 328] on select "**********" at bounding box center [377, 325] width 148 height 44
click at [335, 328] on select "**********" at bounding box center [377, 325] width 148 height 44
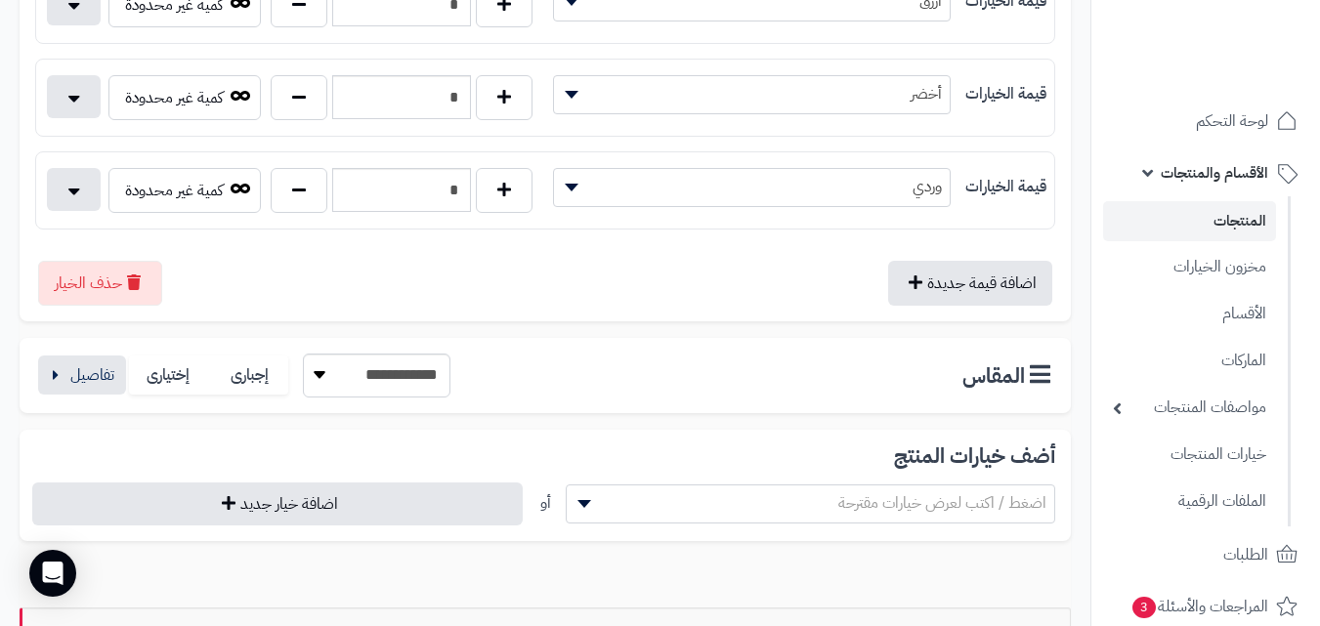
scroll to position [782, 0]
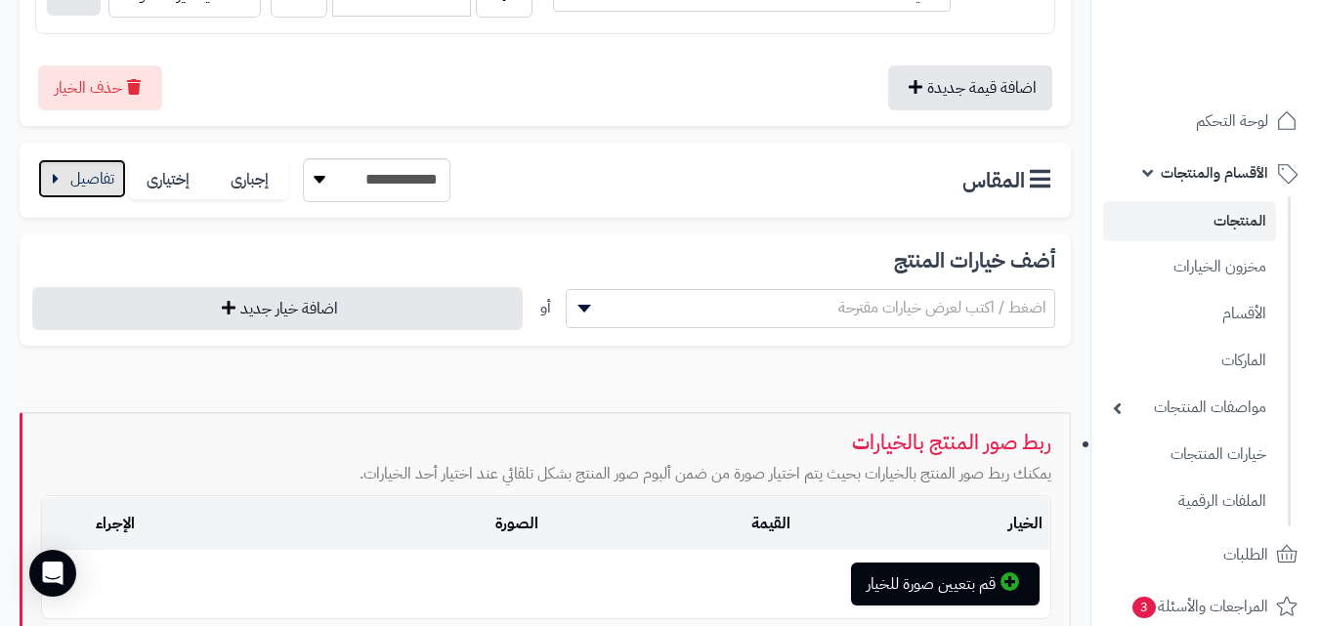
click at [82, 184] on button "button" at bounding box center [82, 178] width 88 height 39
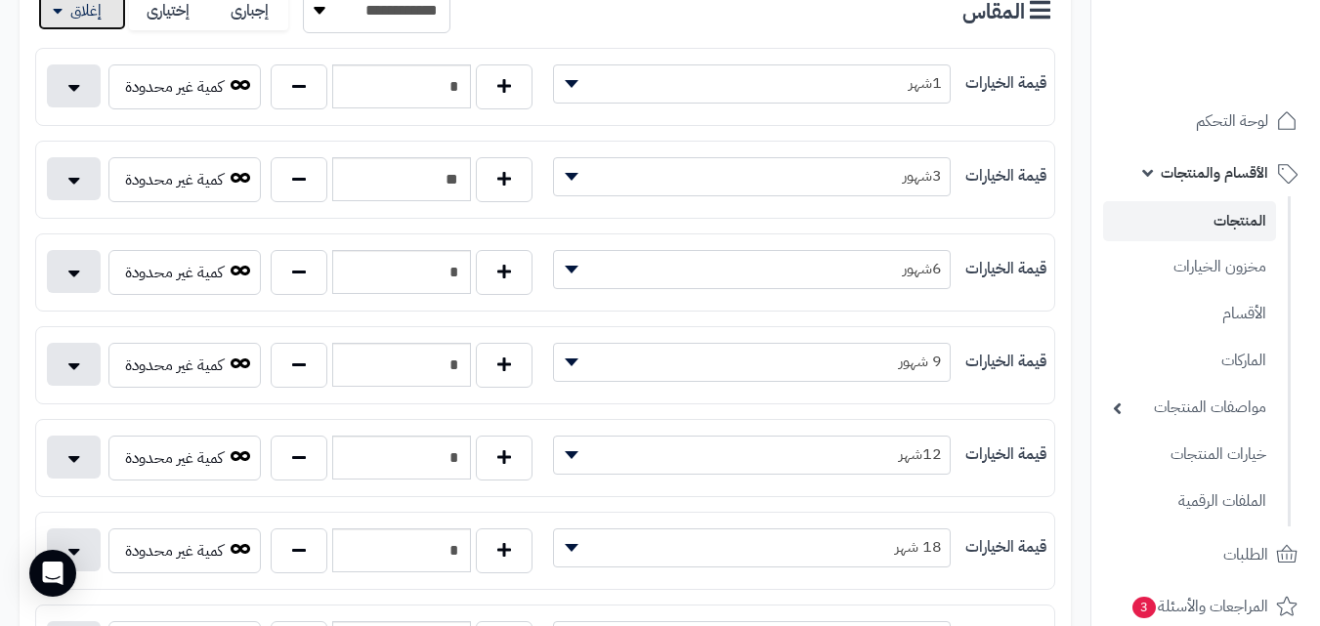
scroll to position [977, 0]
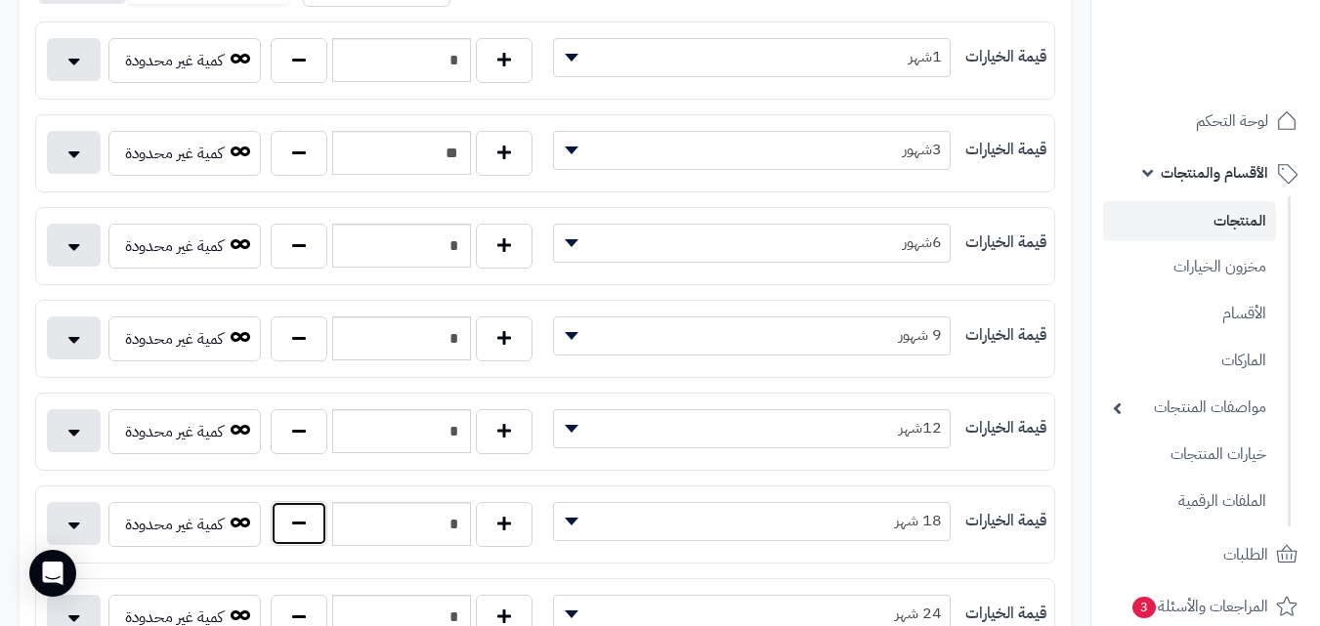
click at [285, 526] on button "button" at bounding box center [299, 523] width 57 height 45
type input "*"
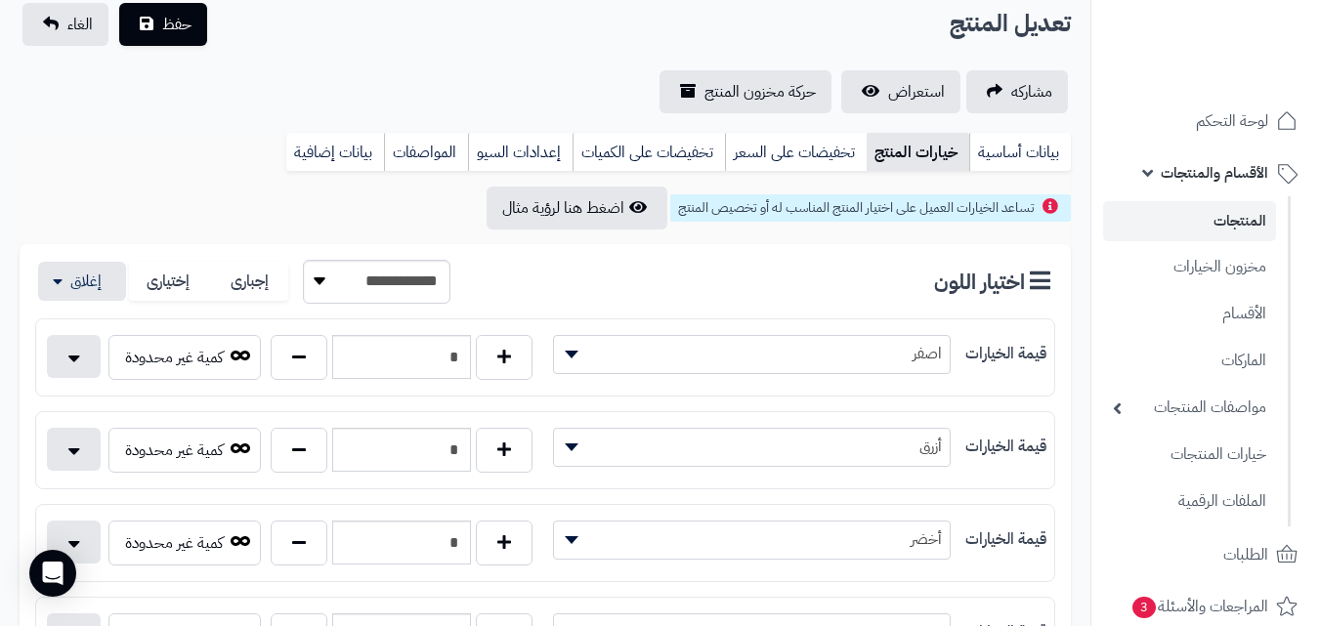
scroll to position [98, 0]
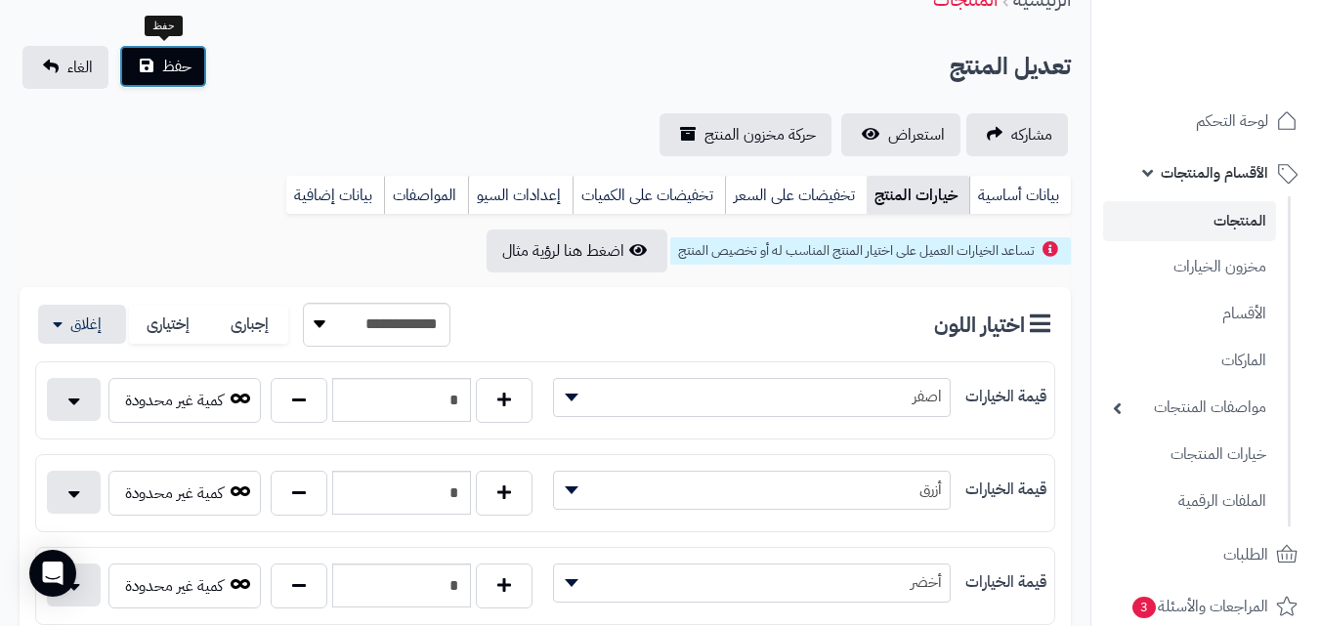
click at [158, 76] on button "حفظ" at bounding box center [163, 66] width 88 height 43
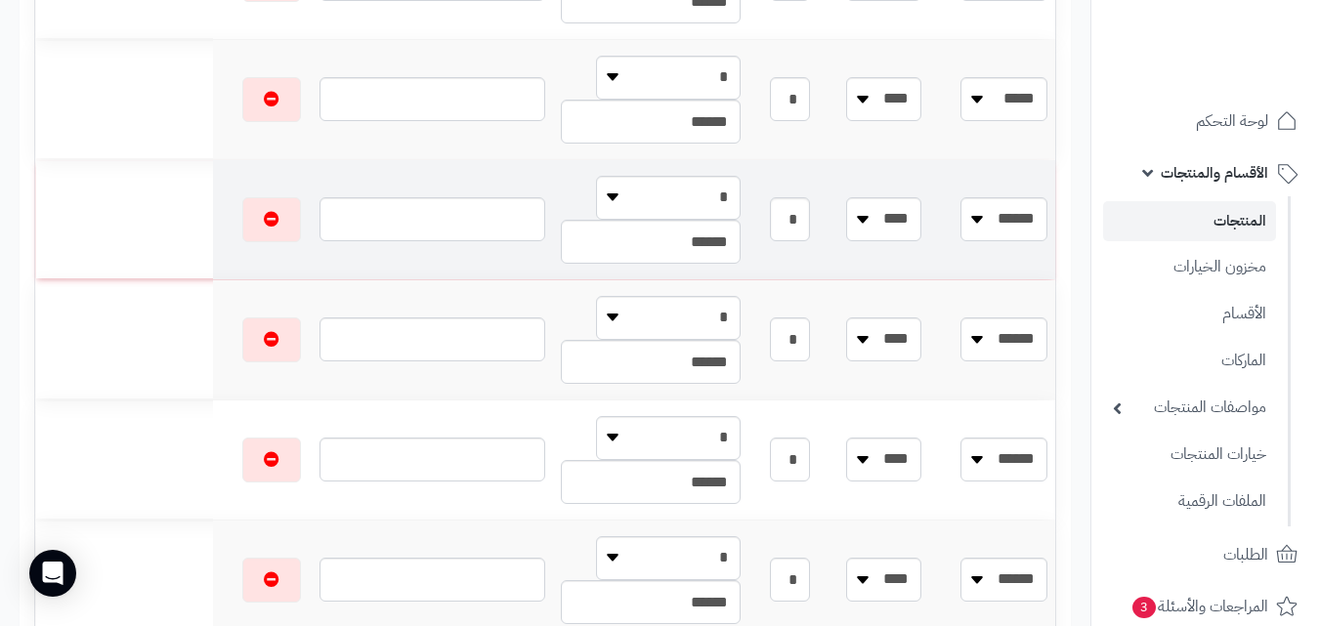
scroll to position [1466, 0]
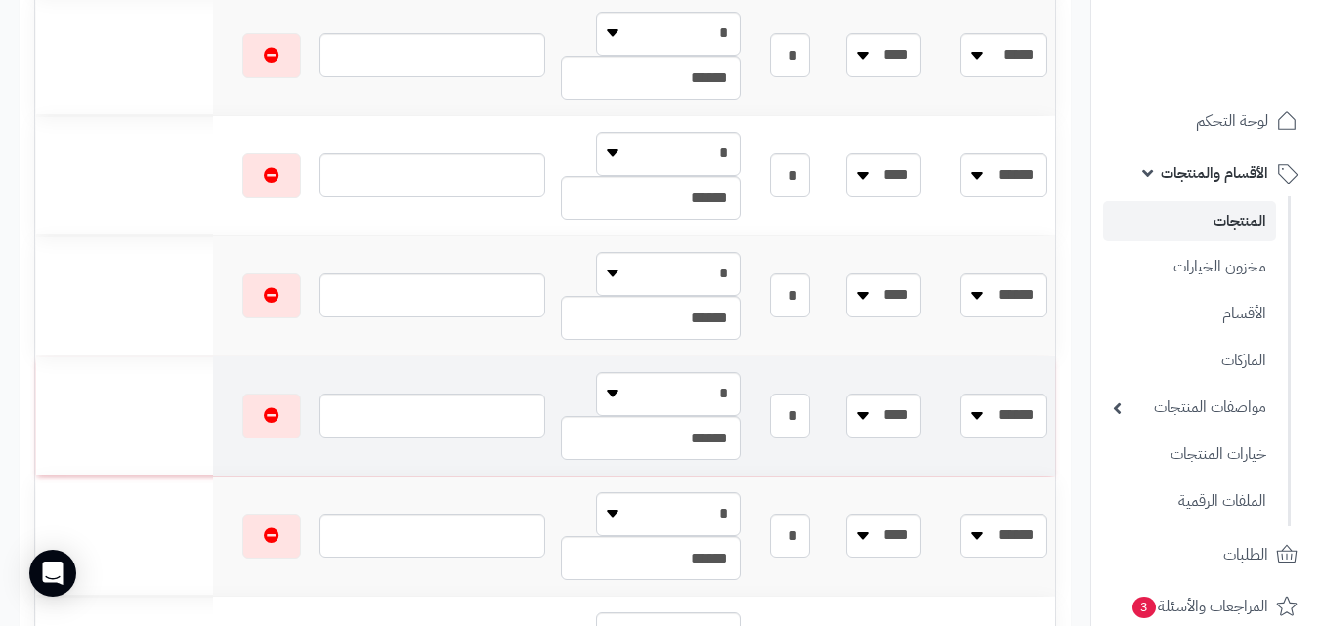
click at [801, 419] on input "*" at bounding box center [790, 416] width 40 height 44
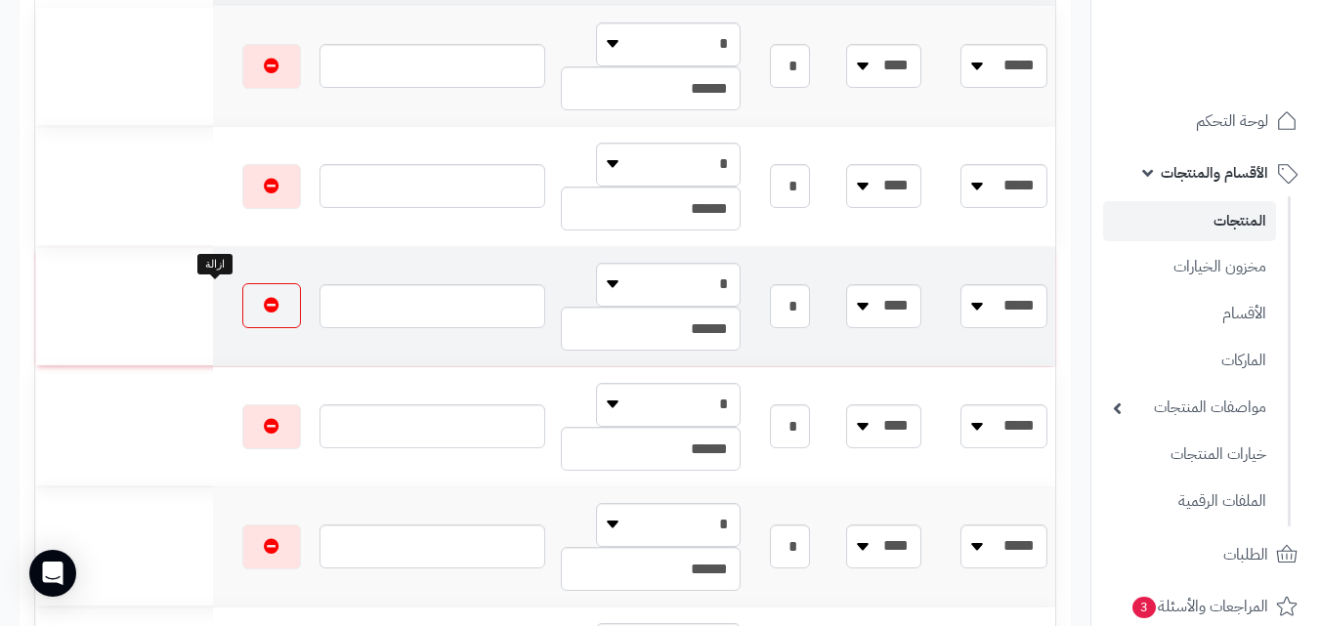
scroll to position [0, 0]
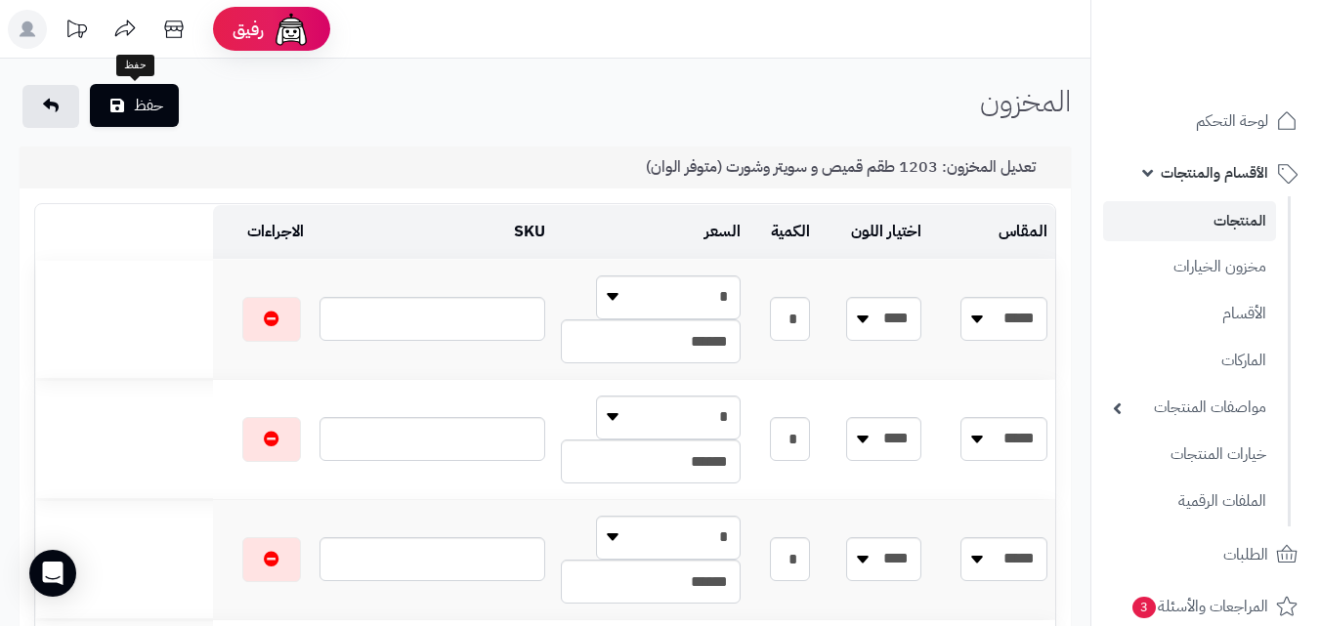
type input "*"
click at [109, 102] on button "حفظ" at bounding box center [134, 105] width 89 height 43
